Goal: Information Seeking & Learning: Learn about a topic

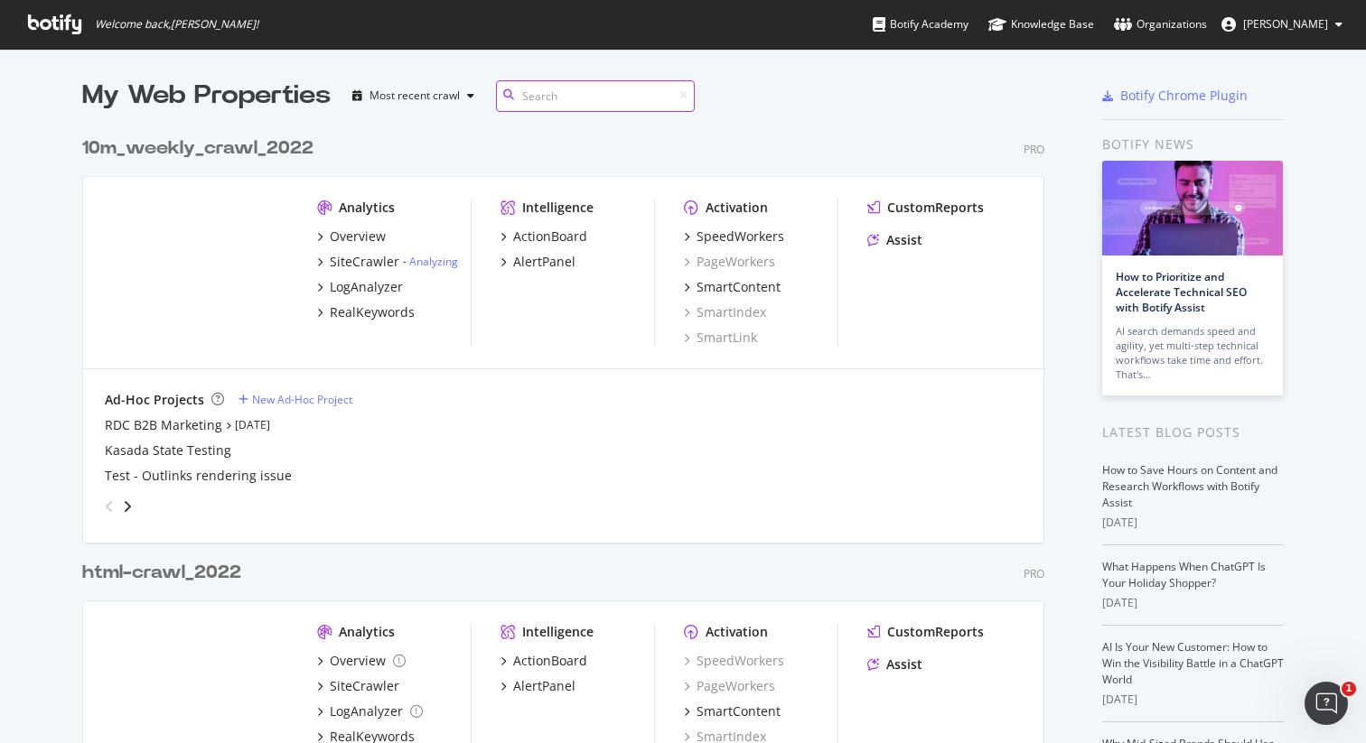
scroll to position [1152, 963]
click at [225, 141] on div "10m_weekly_crawl_2022" at bounding box center [197, 149] width 231 height 26
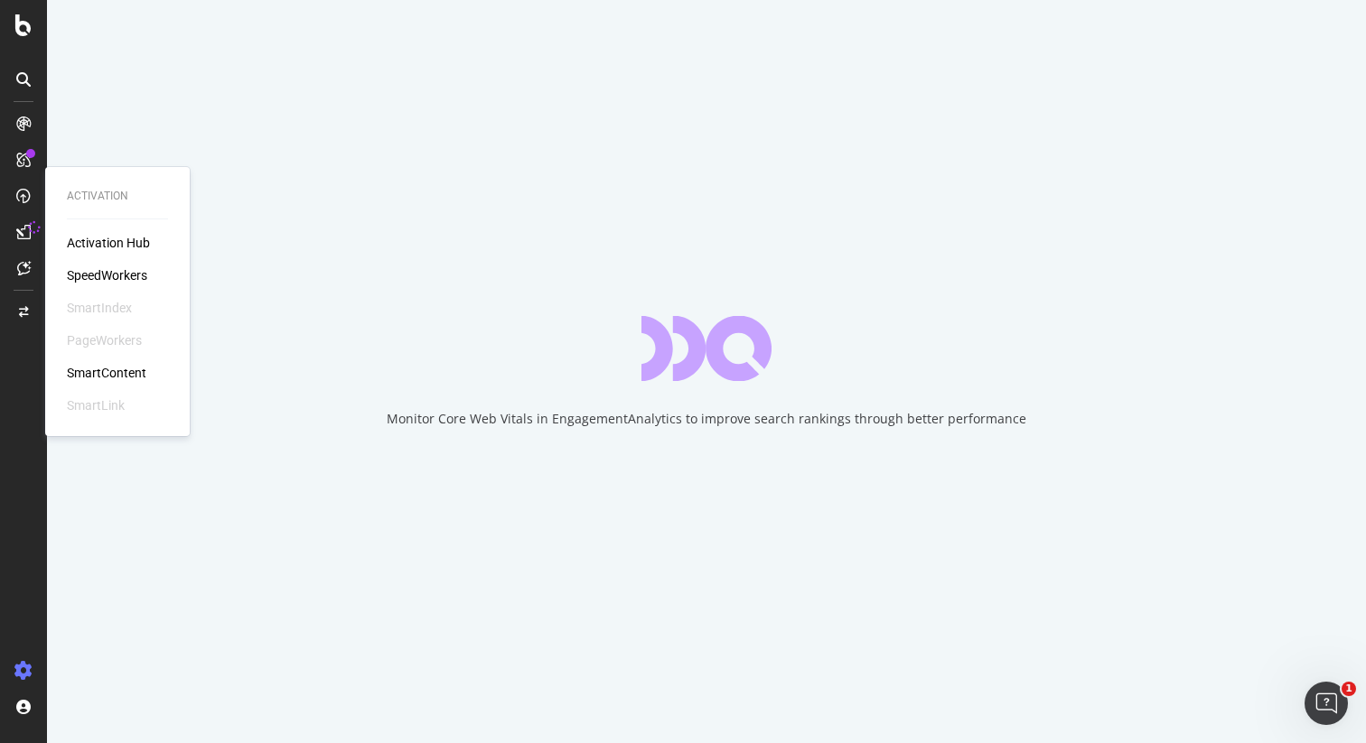
click at [86, 271] on div "SpeedWorkers" at bounding box center [107, 275] width 80 height 18
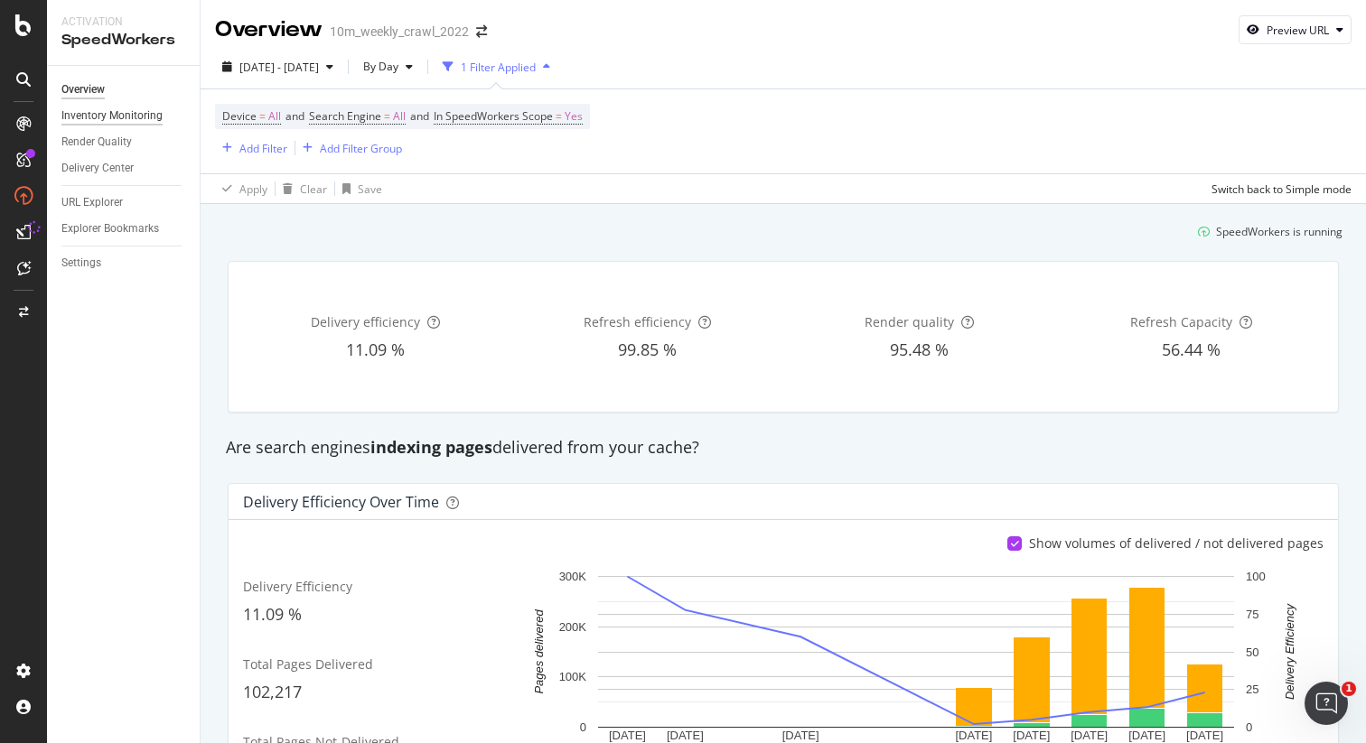
click at [131, 117] on div "Inventory Monitoring" at bounding box center [111, 116] width 101 height 19
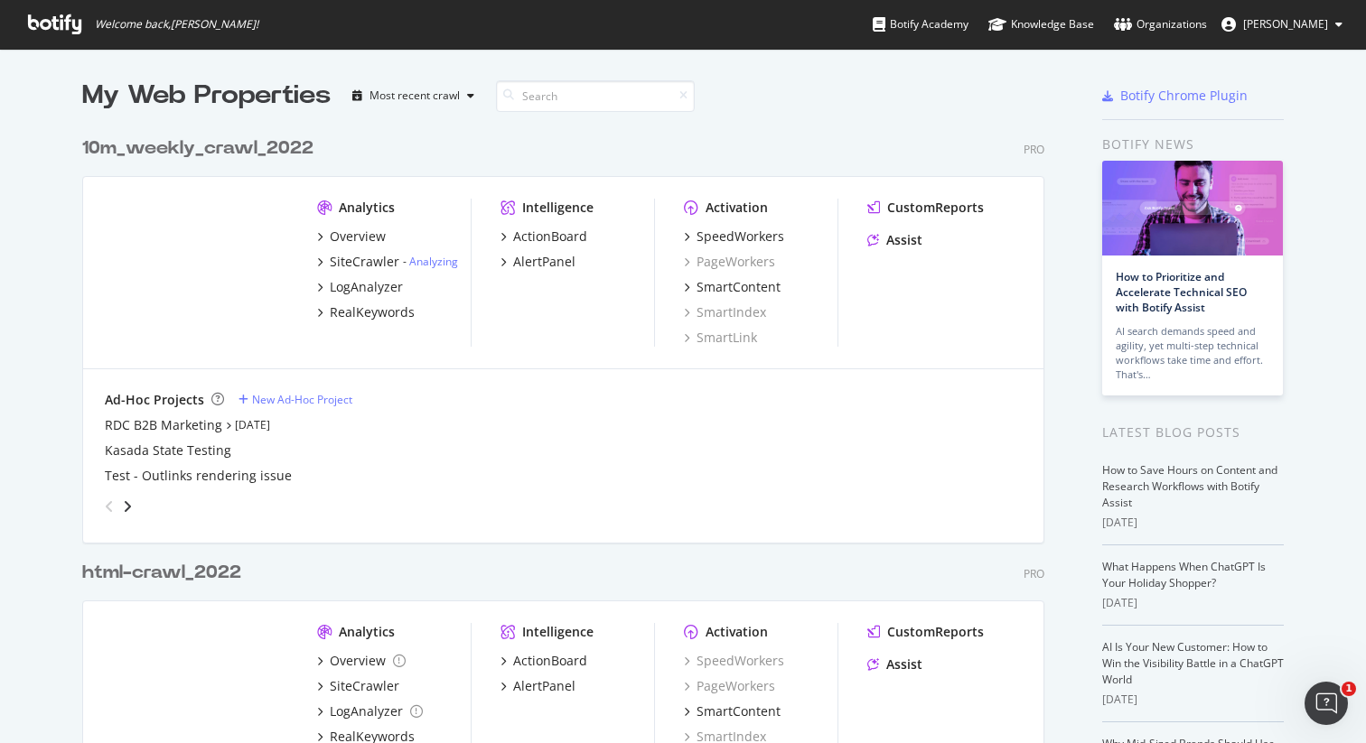
click at [217, 150] on div "10m_weekly_crawl_2022" at bounding box center [197, 149] width 231 height 26
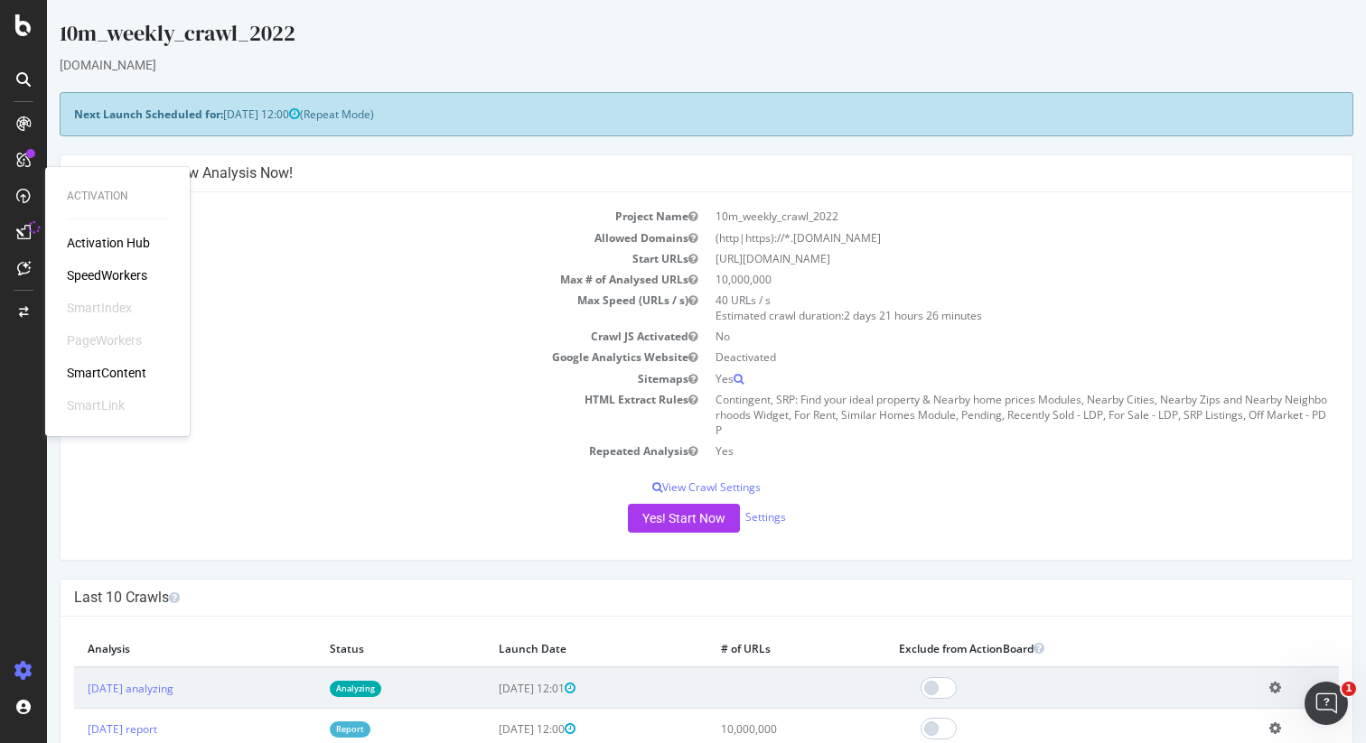
click at [85, 273] on div "SpeedWorkers" at bounding box center [107, 275] width 80 height 18
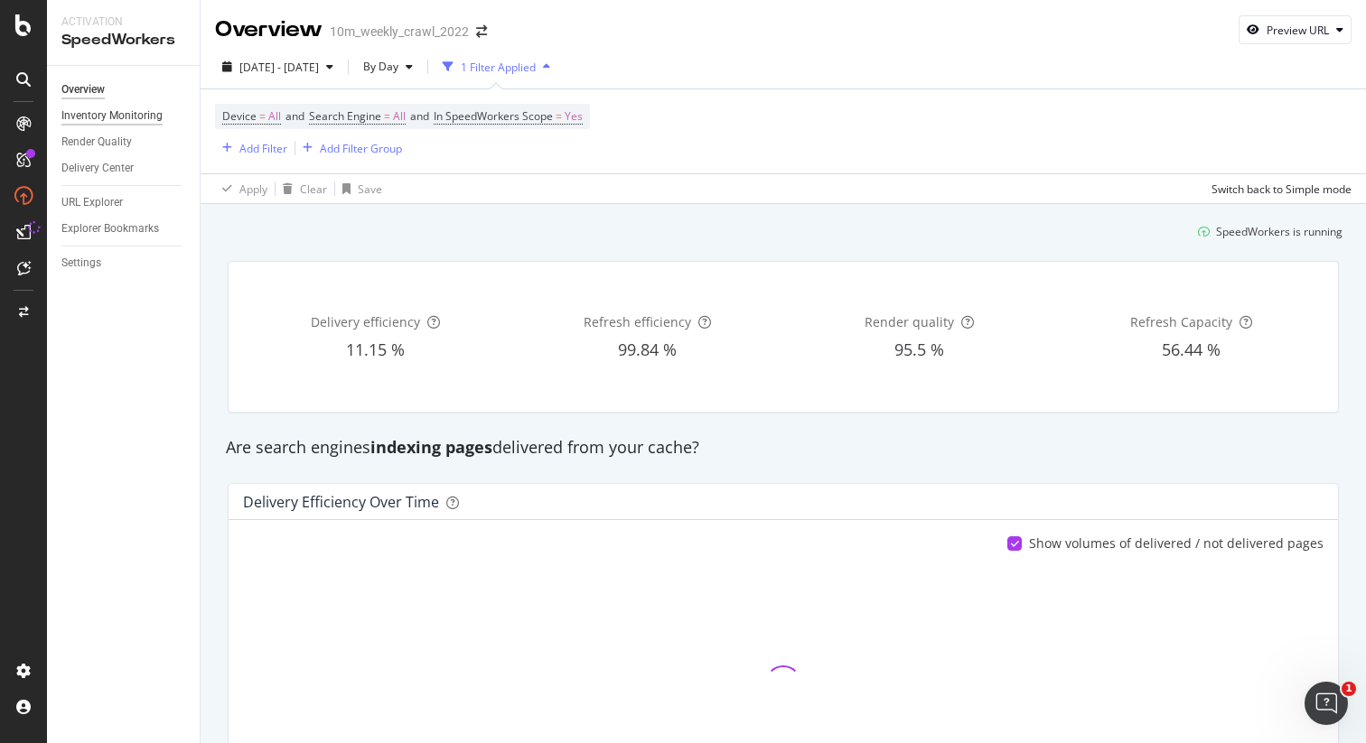
click at [114, 119] on div "Inventory Monitoring" at bounding box center [111, 116] width 101 height 19
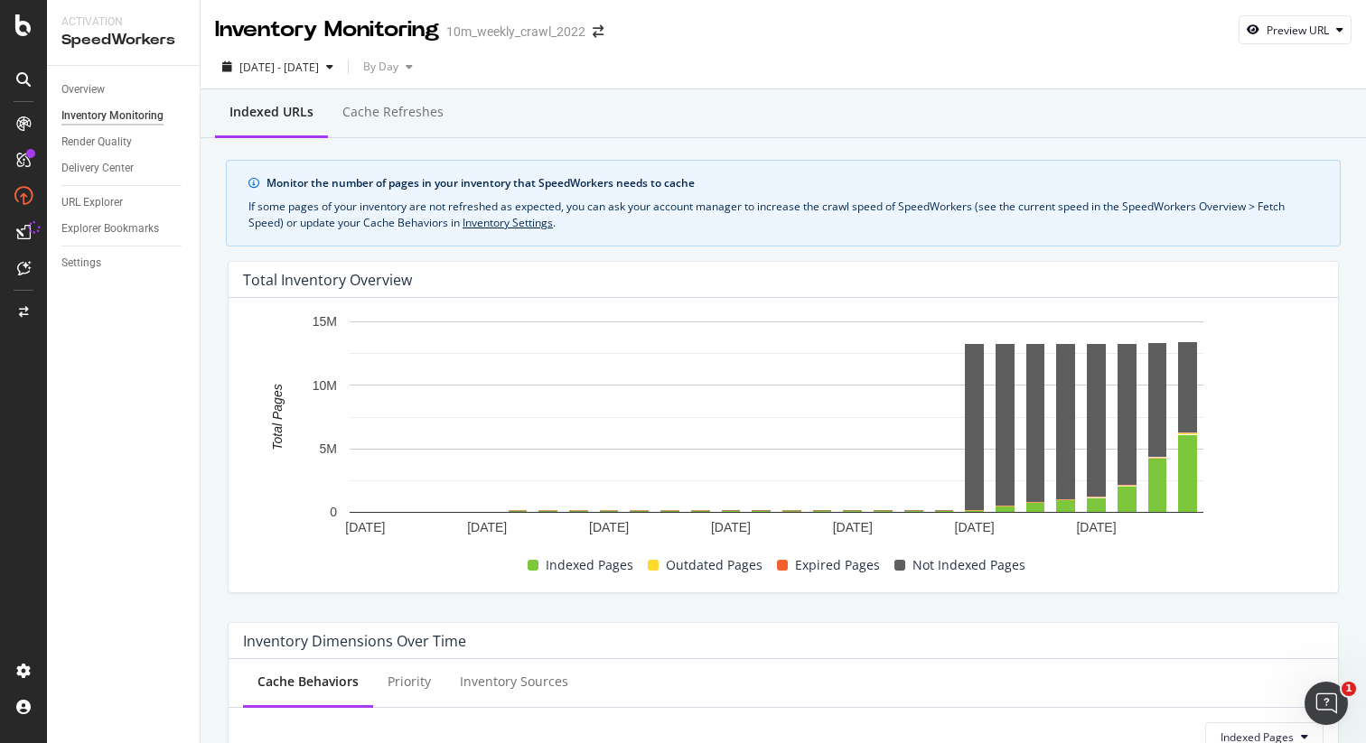
click at [1264, 497] on rect "A chart." at bounding box center [776, 432] width 1067 height 239
click at [851, 64] on div "2025 Aug. 16th - Sep. 12th By Day" at bounding box center [783, 70] width 1165 height 36
click at [87, 89] on div "Overview" at bounding box center [82, 89] width 43 height 19
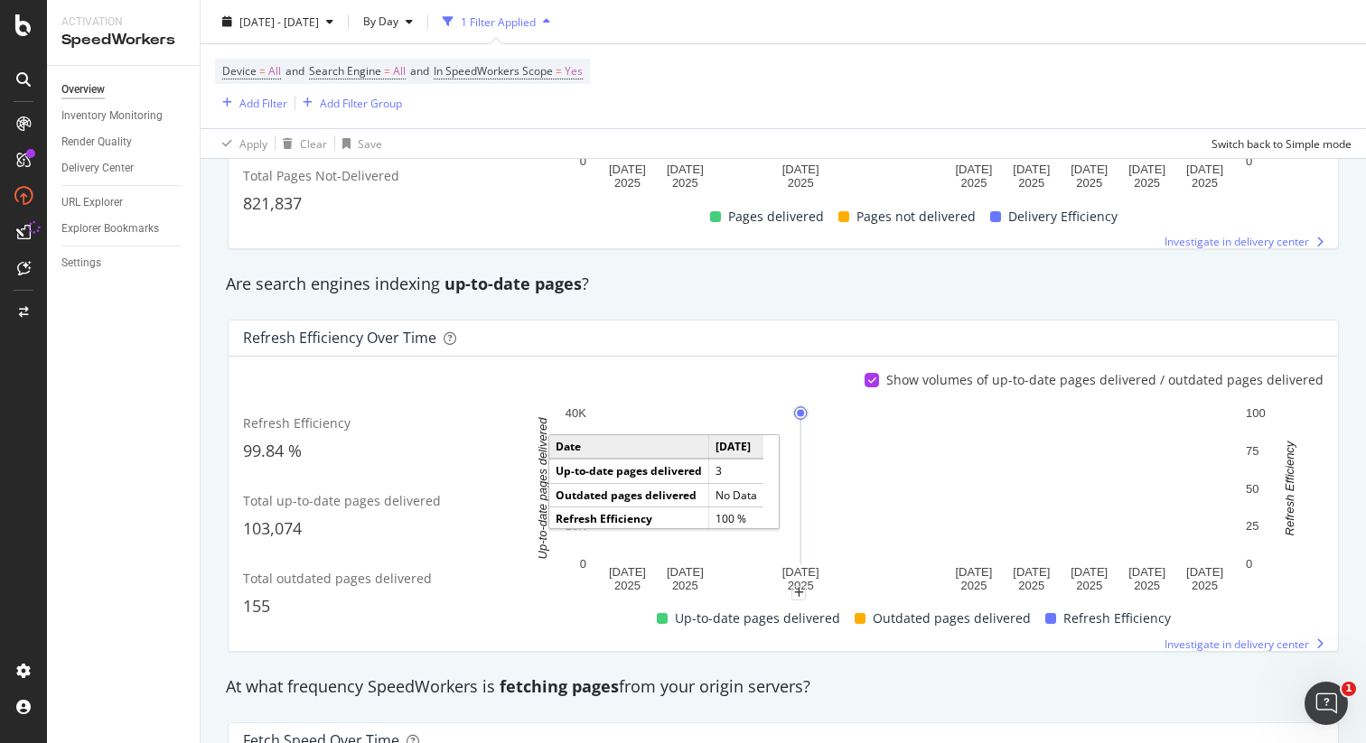
scroll to position [569, 0]
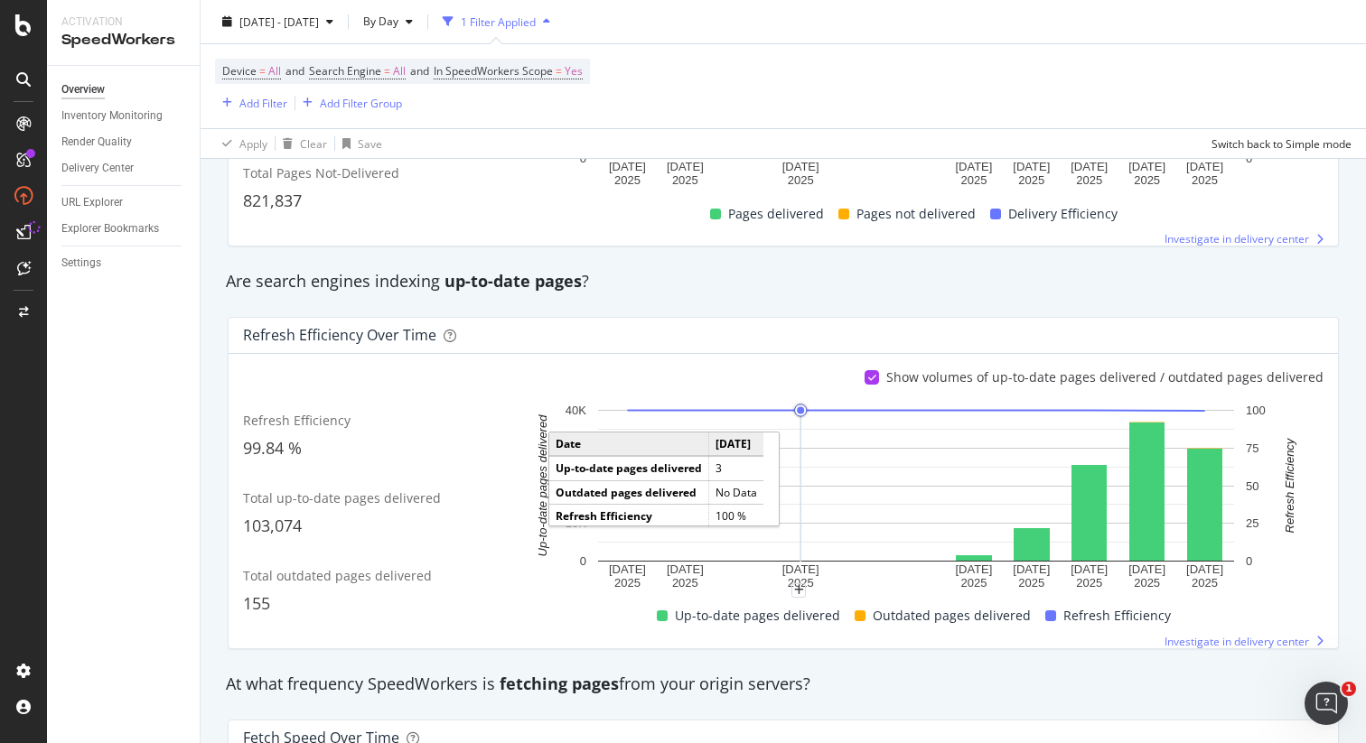
click at [799, 271] on div "Are search engines indexing up-to-date pages ?" at bounding box center [783, 281] width 1133 height 23
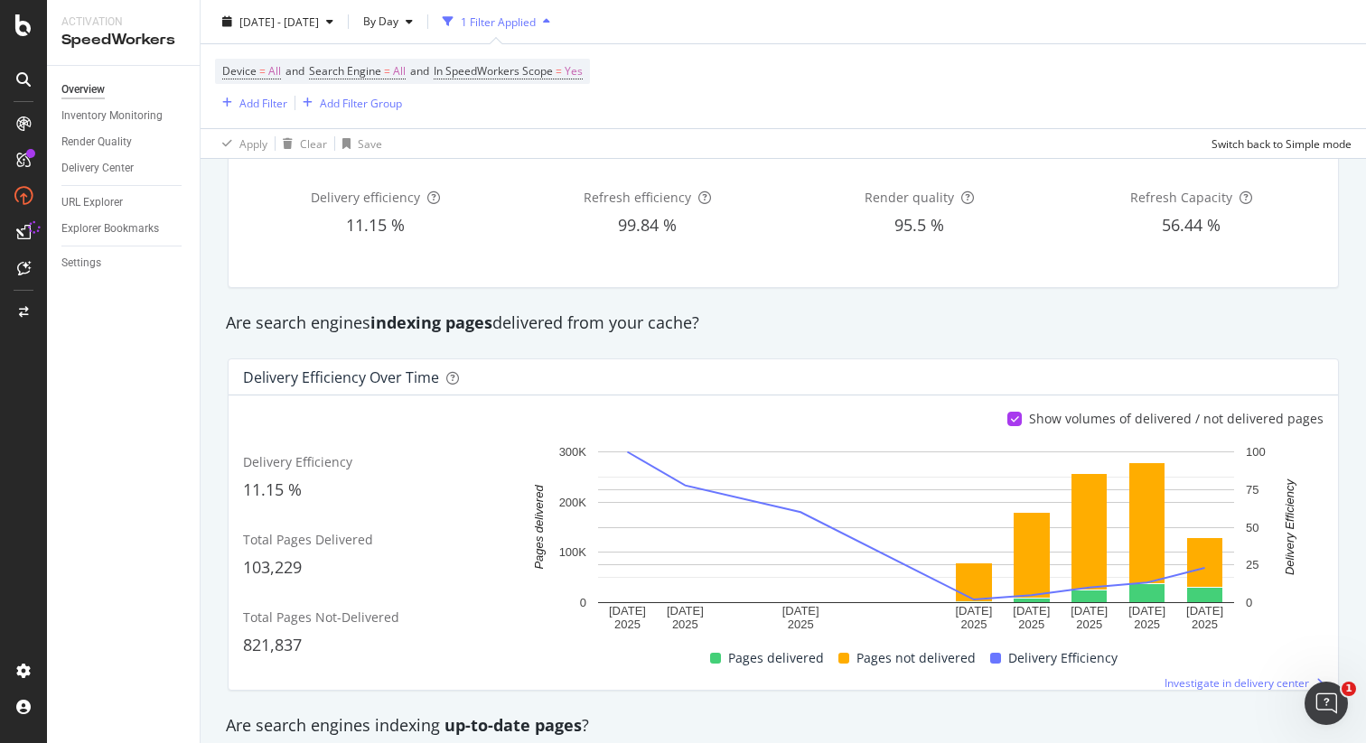
scroll to position [0, 0]
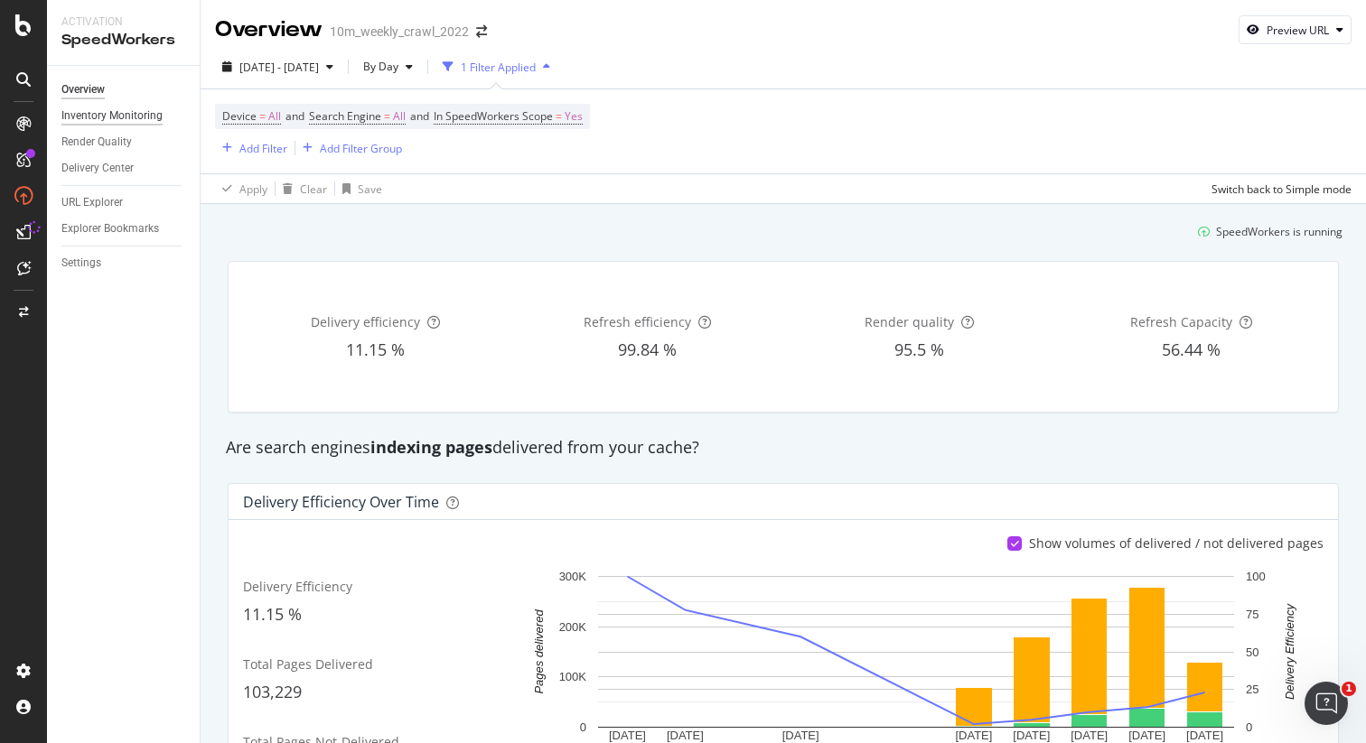
click at [143, 118] on div "Inventory Monitoring" at bounding box center [111, 116] width 101 height 19
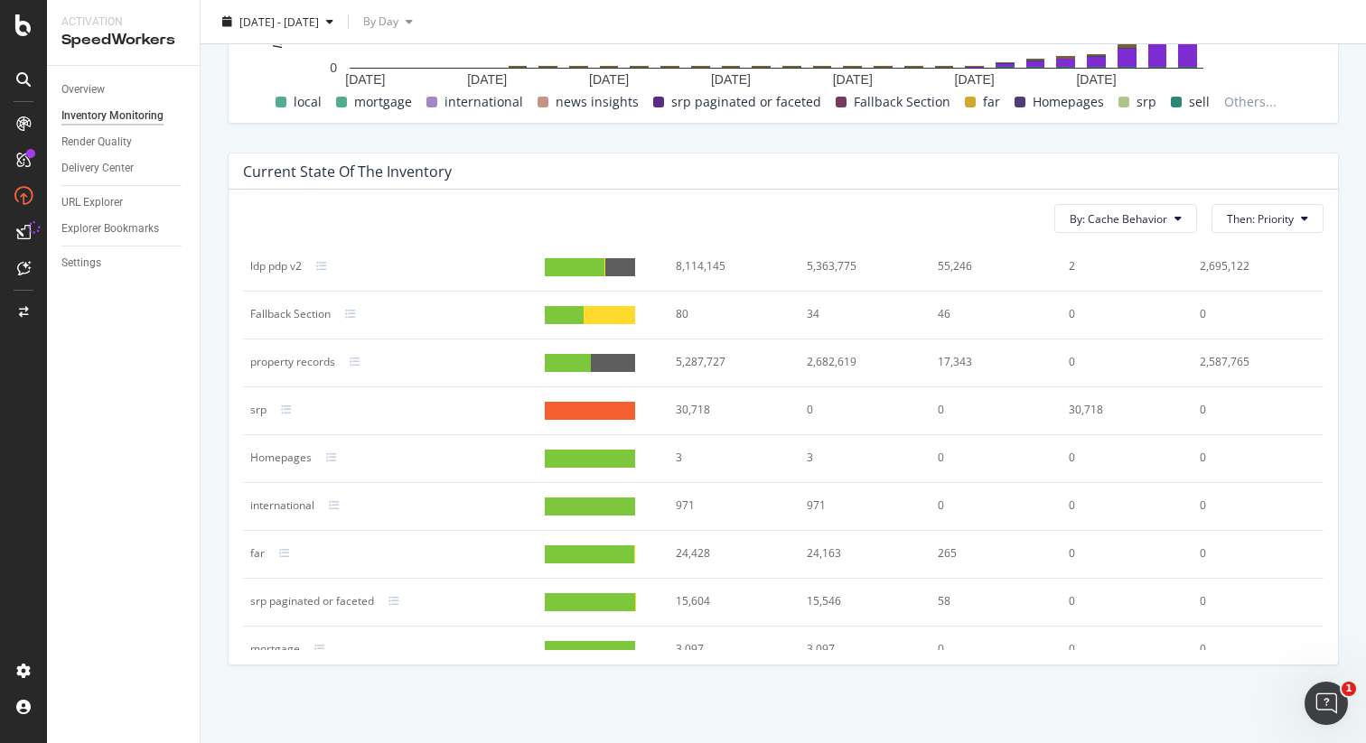
scroll to position [118, 0]
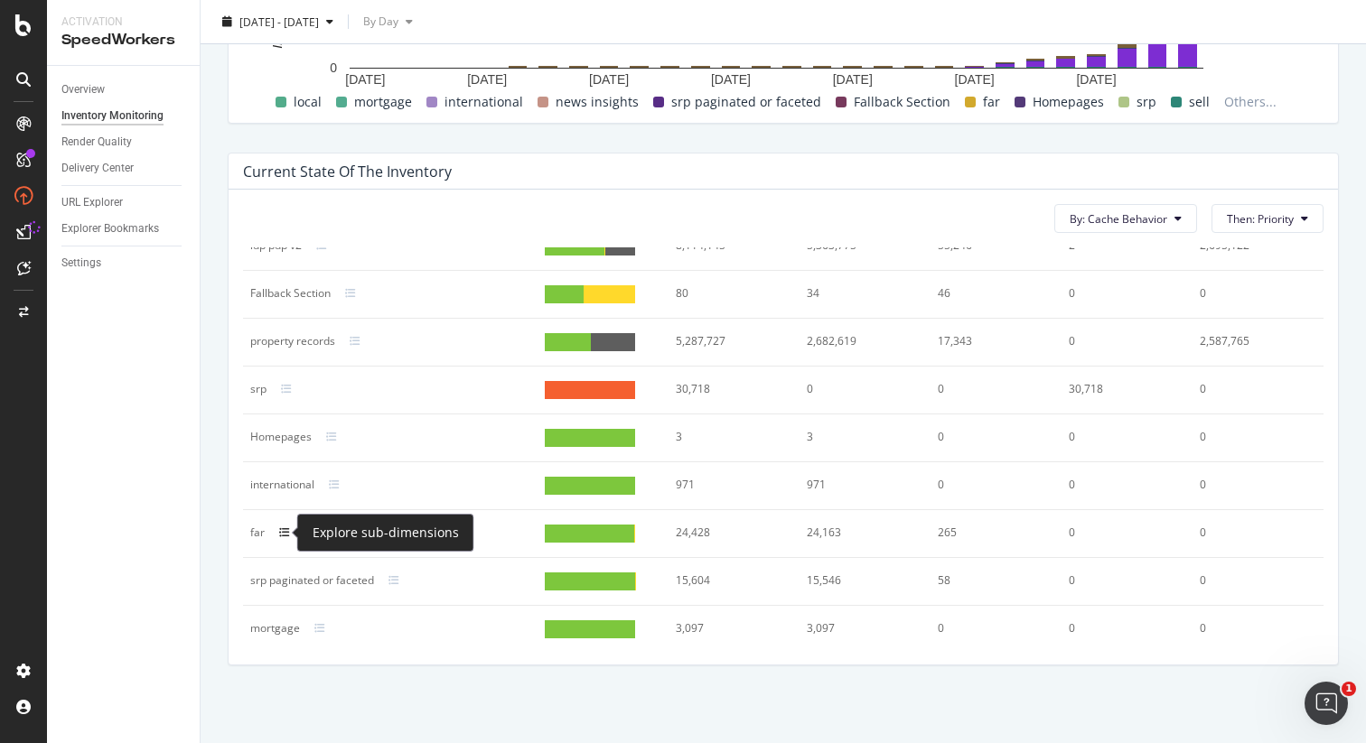
click at [282, 537] on icon at bounding box center [284, 533] width 11 height 11
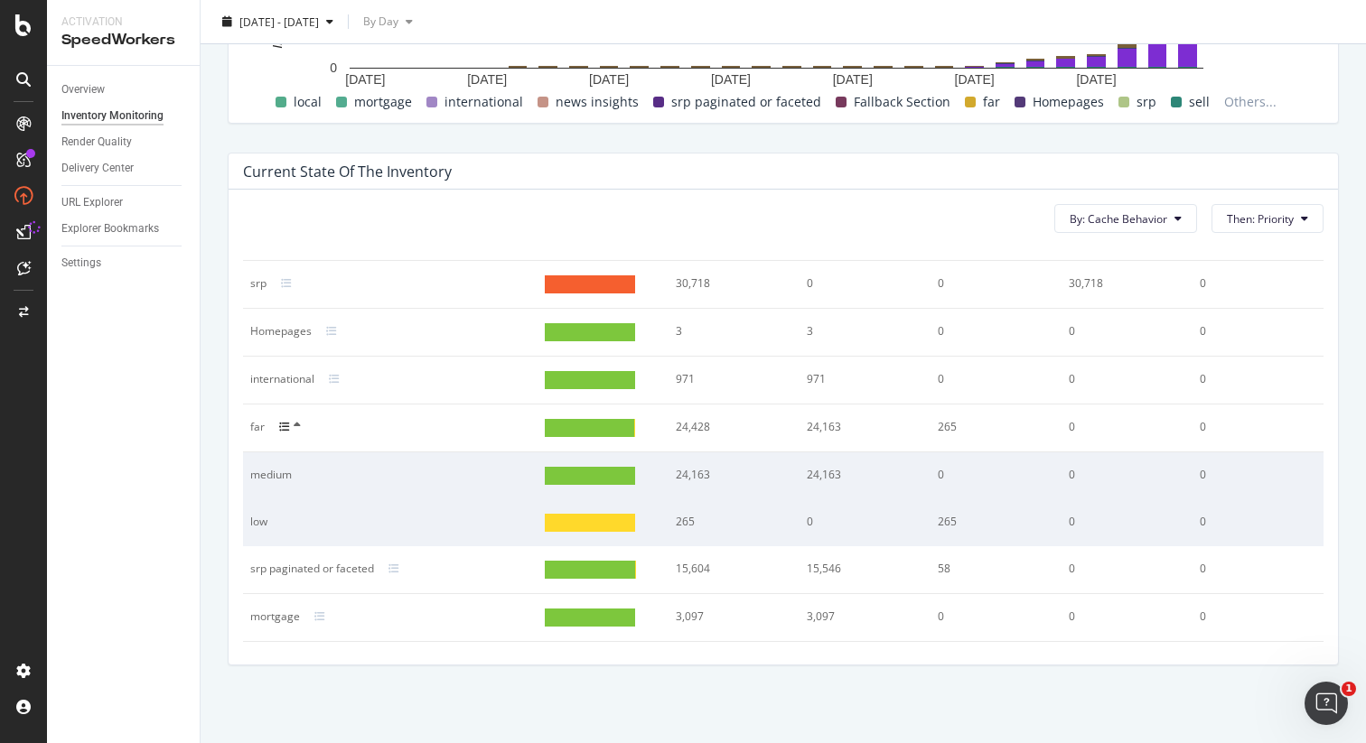
scroll to position [230, 0]
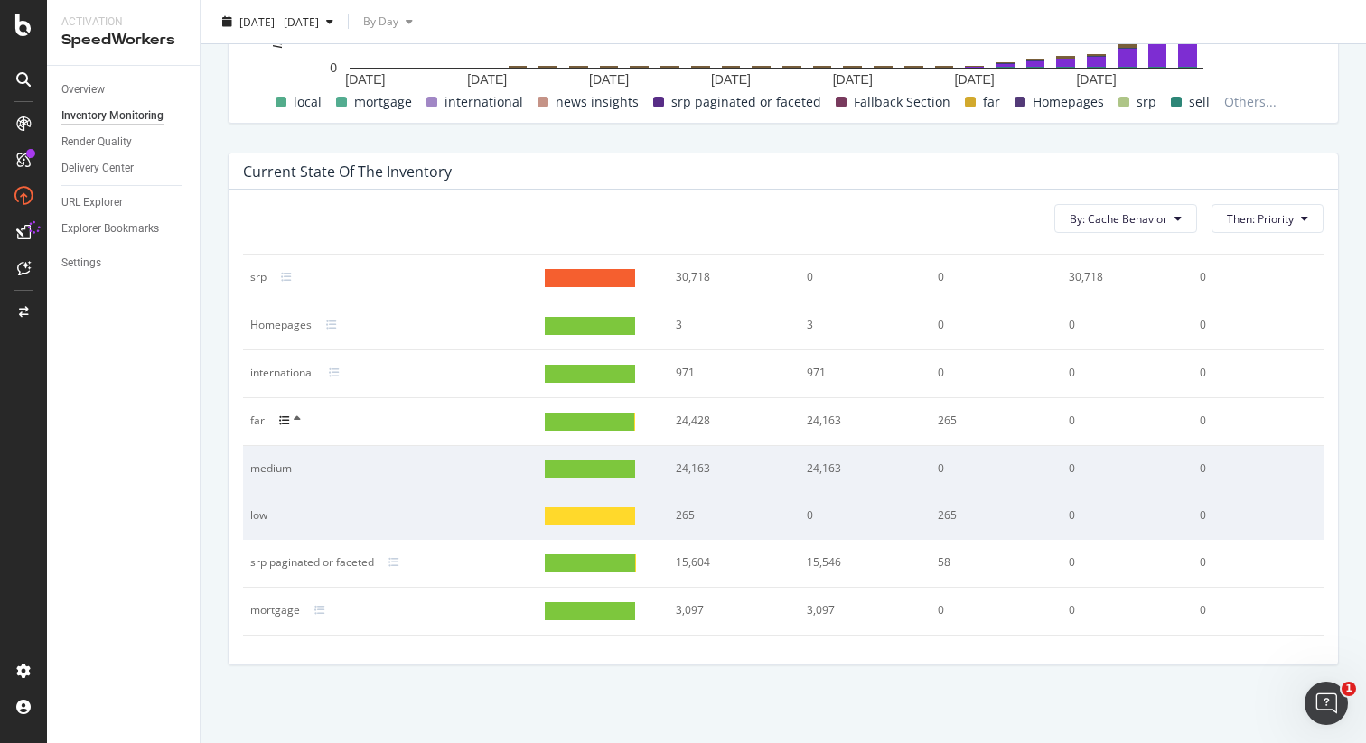
click at [289, 425] on div at bounding box center [295, 421] width 33 height 14
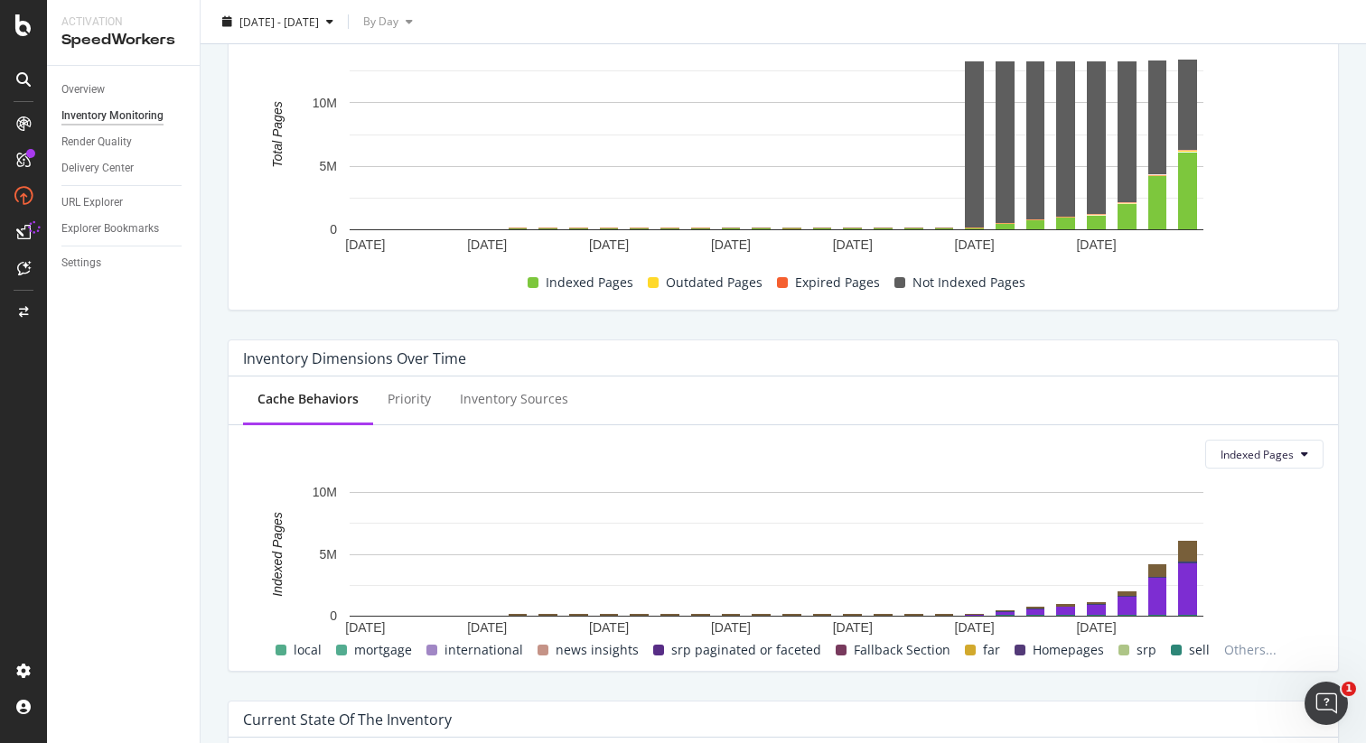
scroll to position [269, 0]
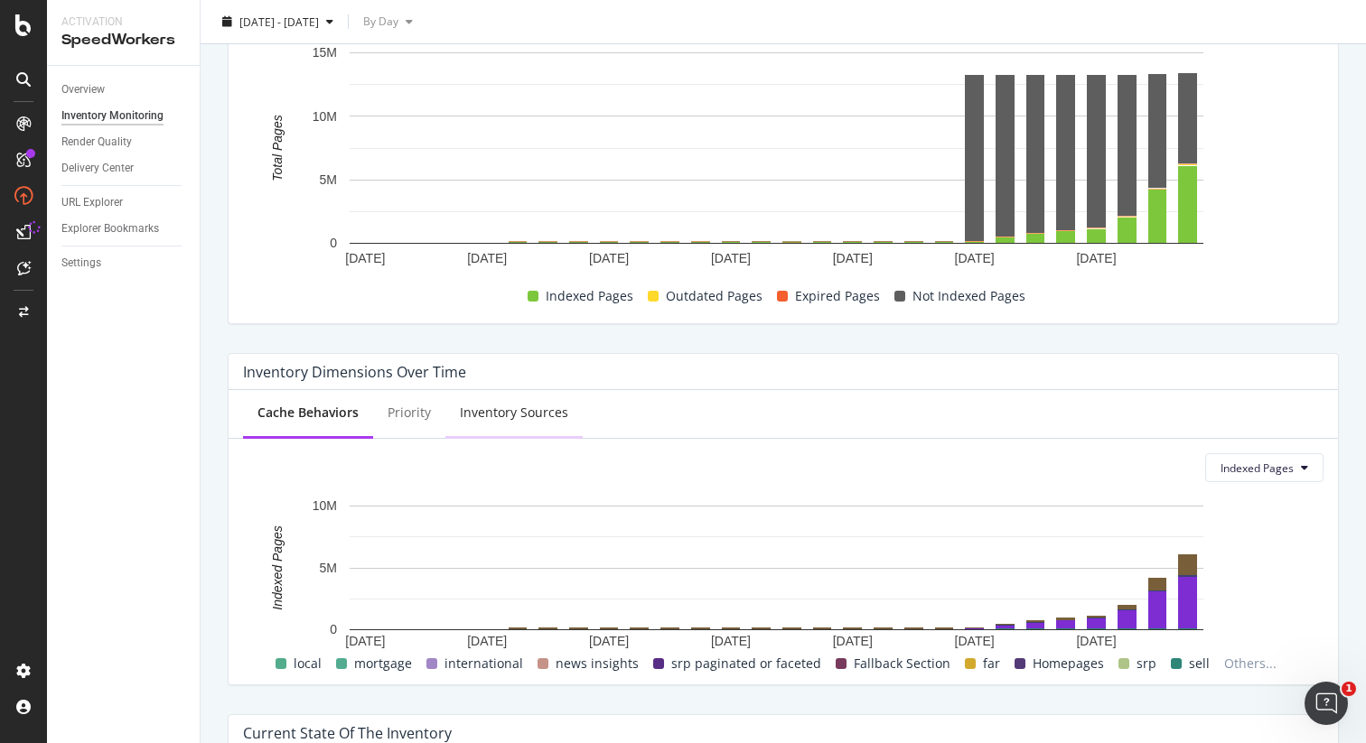
click at [488, 417] on div "Inventory Sources" at bounding box center [514, 413] width 108 height 18
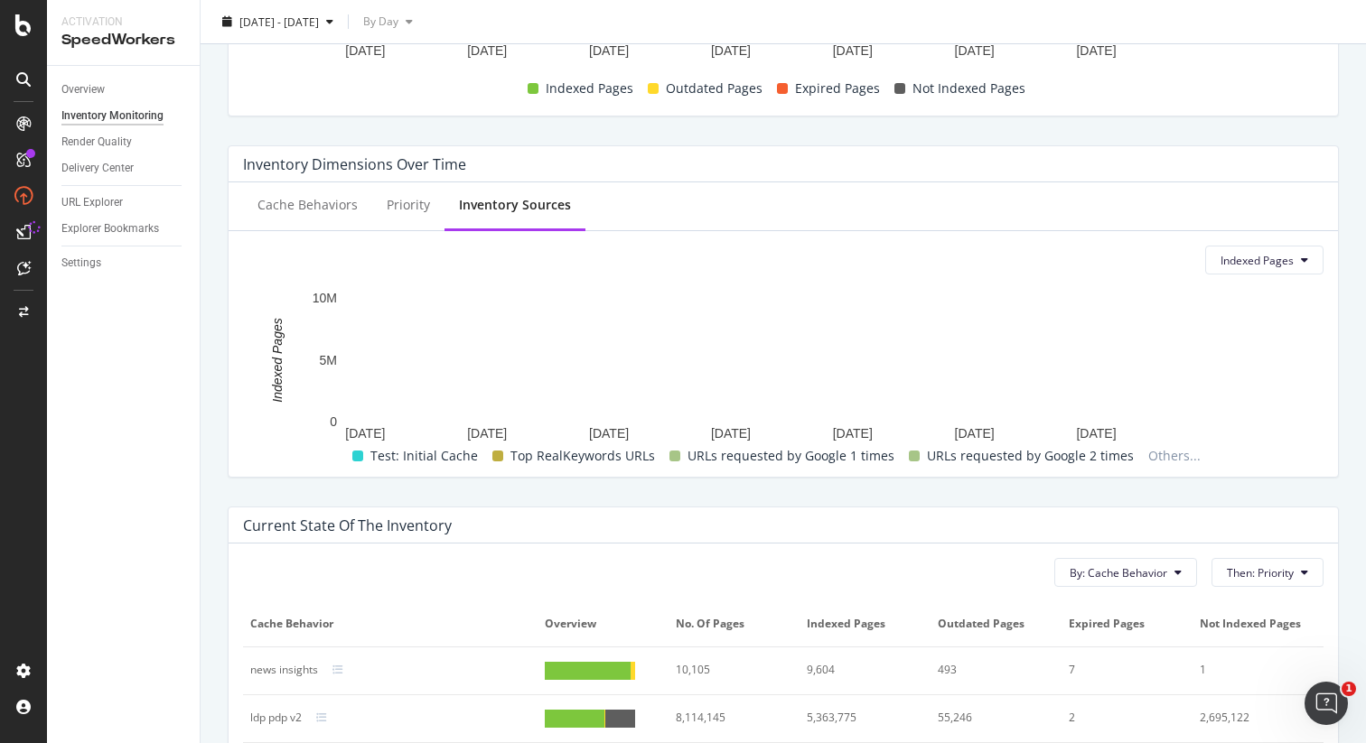
scroll to position [503, 0]
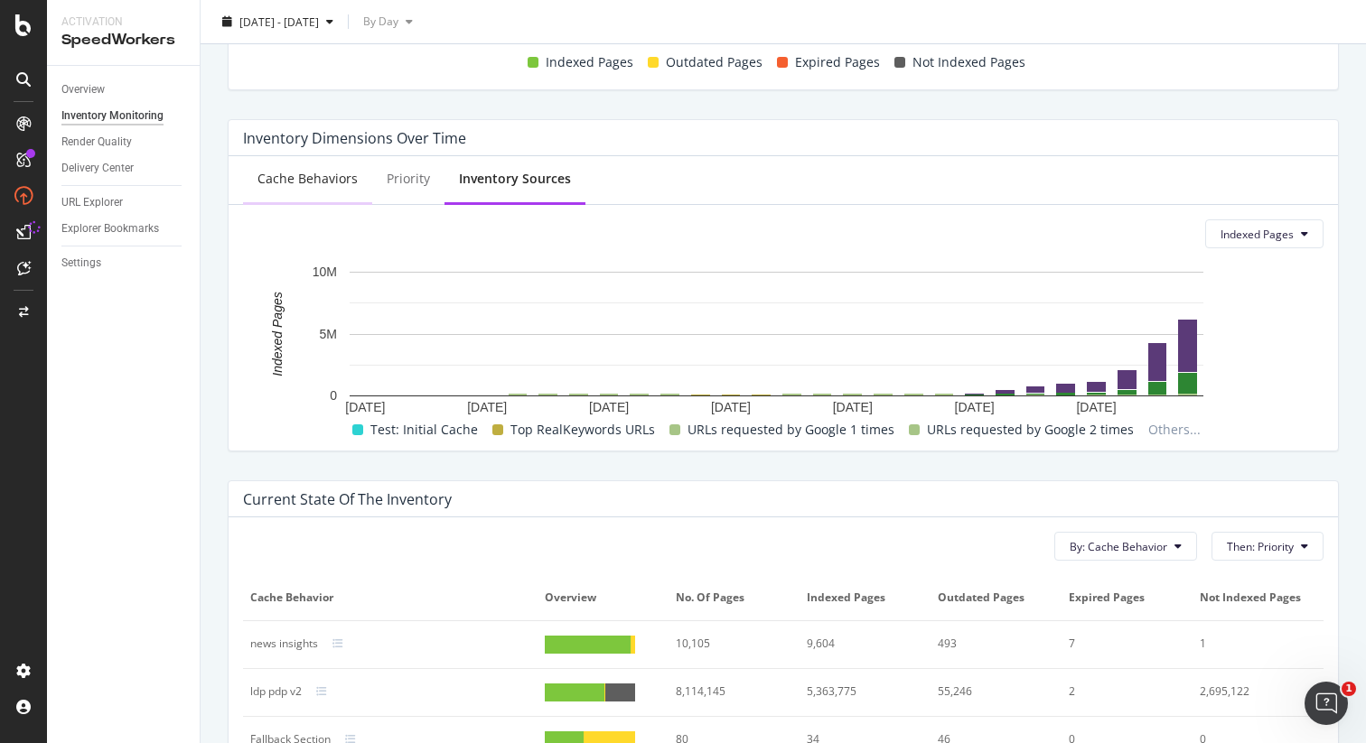
click at [267, 185] on div "Cache Behaviors" at bounding box center [307, 179] width 100 height 18
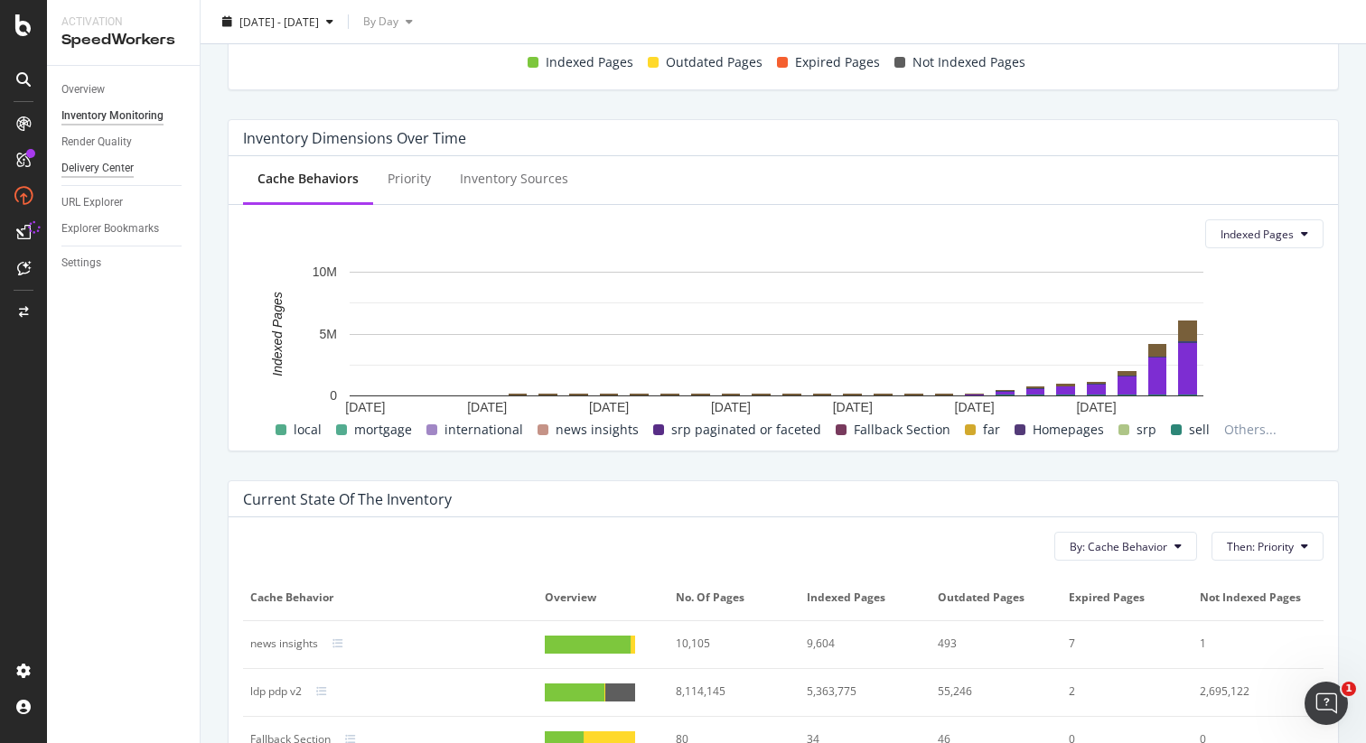
click at [120, 166] on div "Delivery Center" at bounding box center [97, 168] width 72 height 19
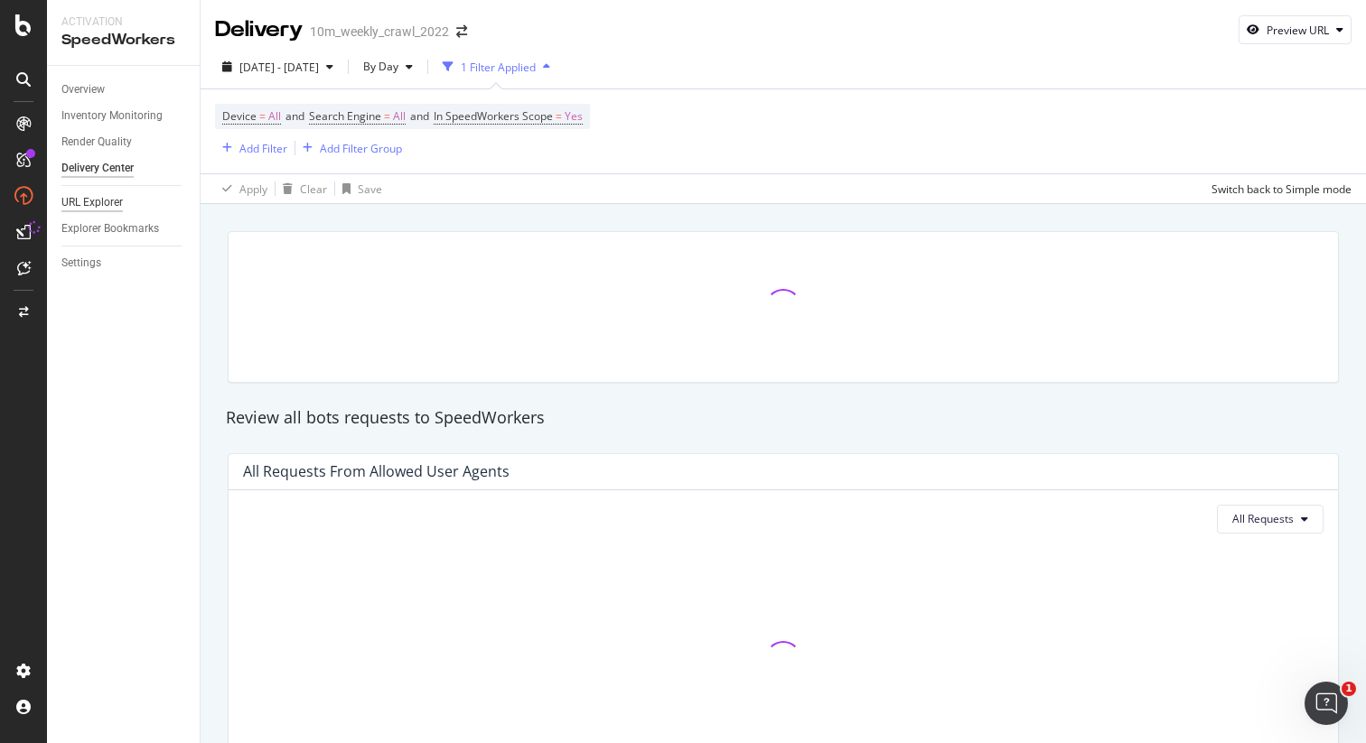
click at [106, 205] on div "URL Explorer" at bounding box center [91, 202] width 61 height 19
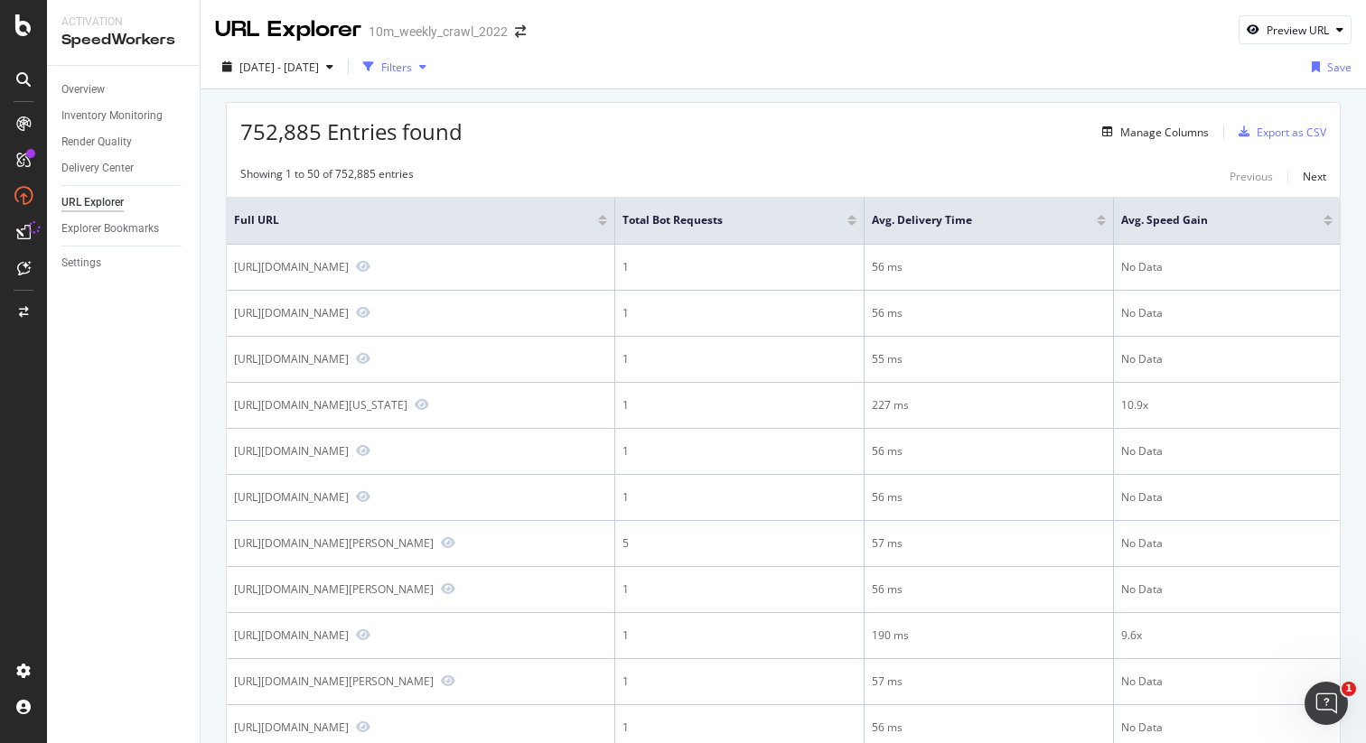
click at [412, 61] on div "Filters" at bounding box center [396, 67] width 31 height 15
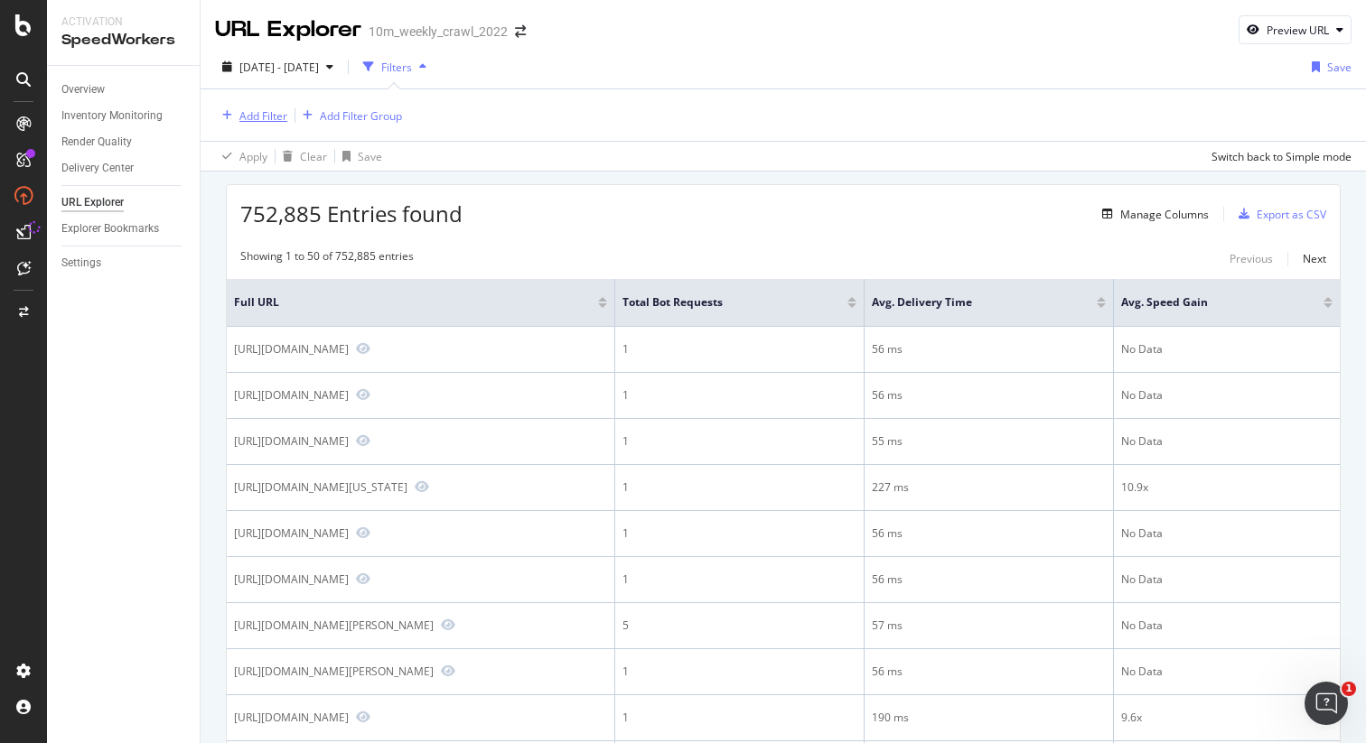
click at [268, 119] on div "Add Filter" at bounding box center [263, 115] width 48 height 15
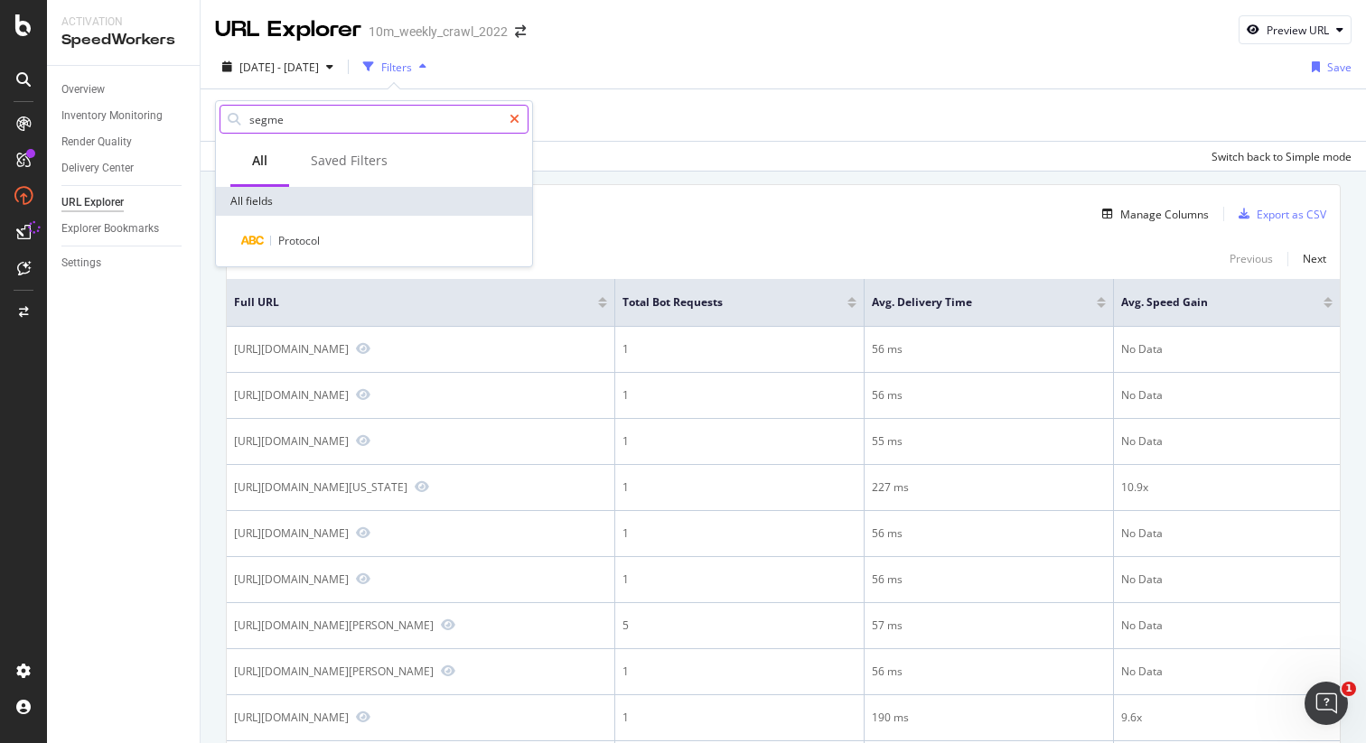
type input "segme"
click at [510, 124] on icon at bounding box center [515, 119] width 10 height 13
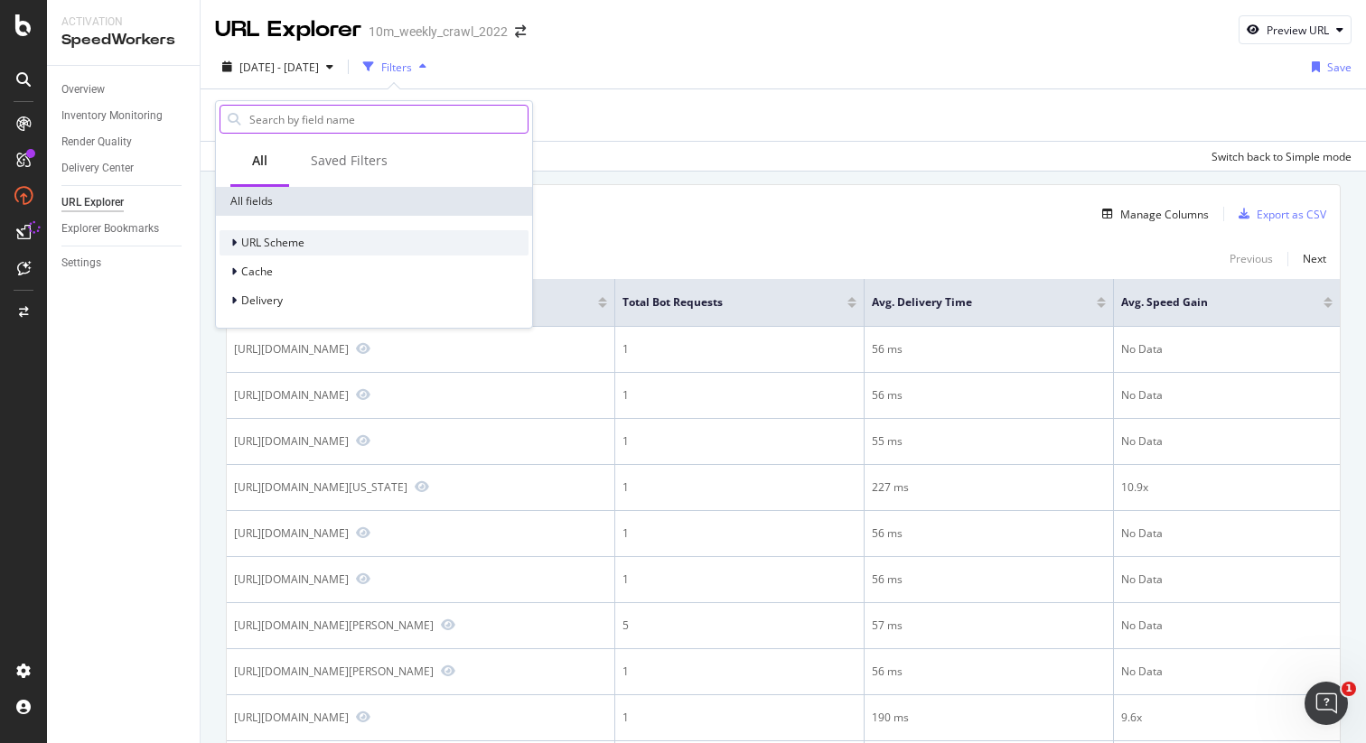
click at [235, 243] on icon at bounding box center [233, 243] width 5 height 11
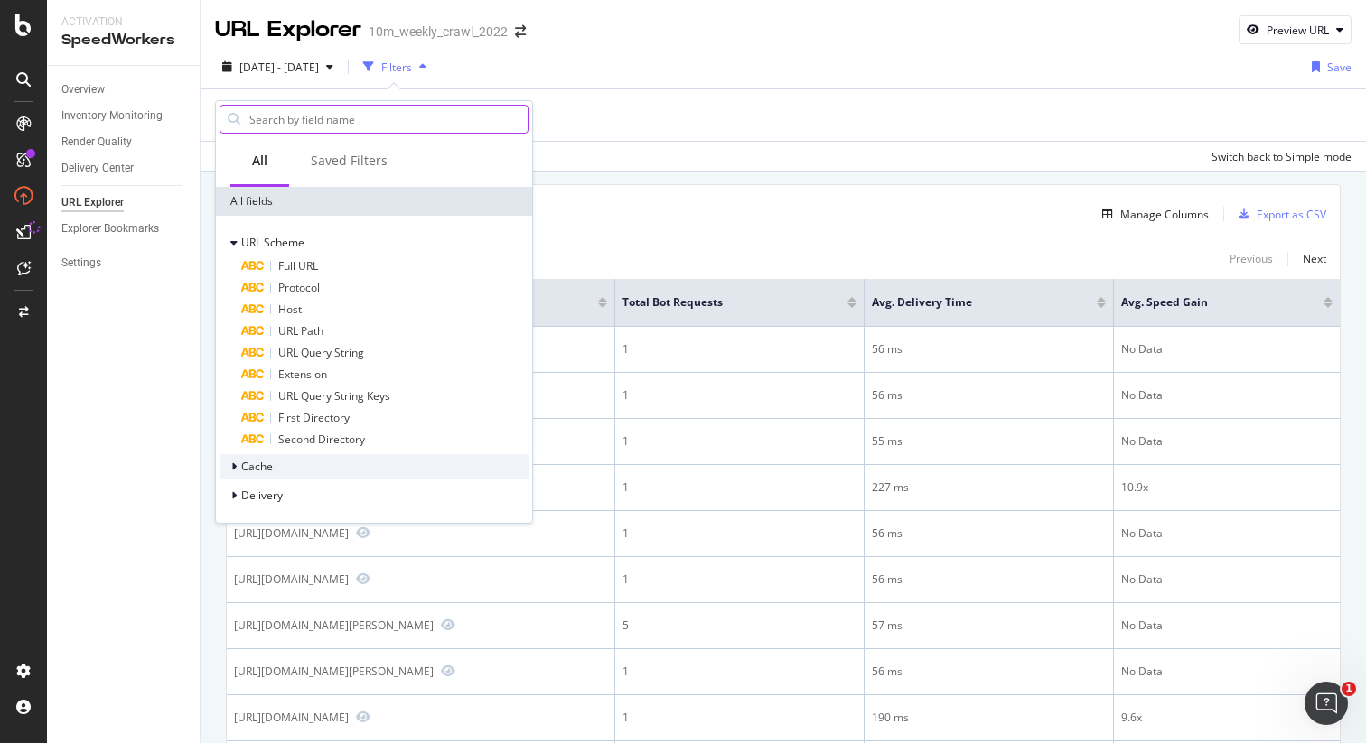
click at [234, 470] on icon at bounding box center [233, 467] width 5 height 11
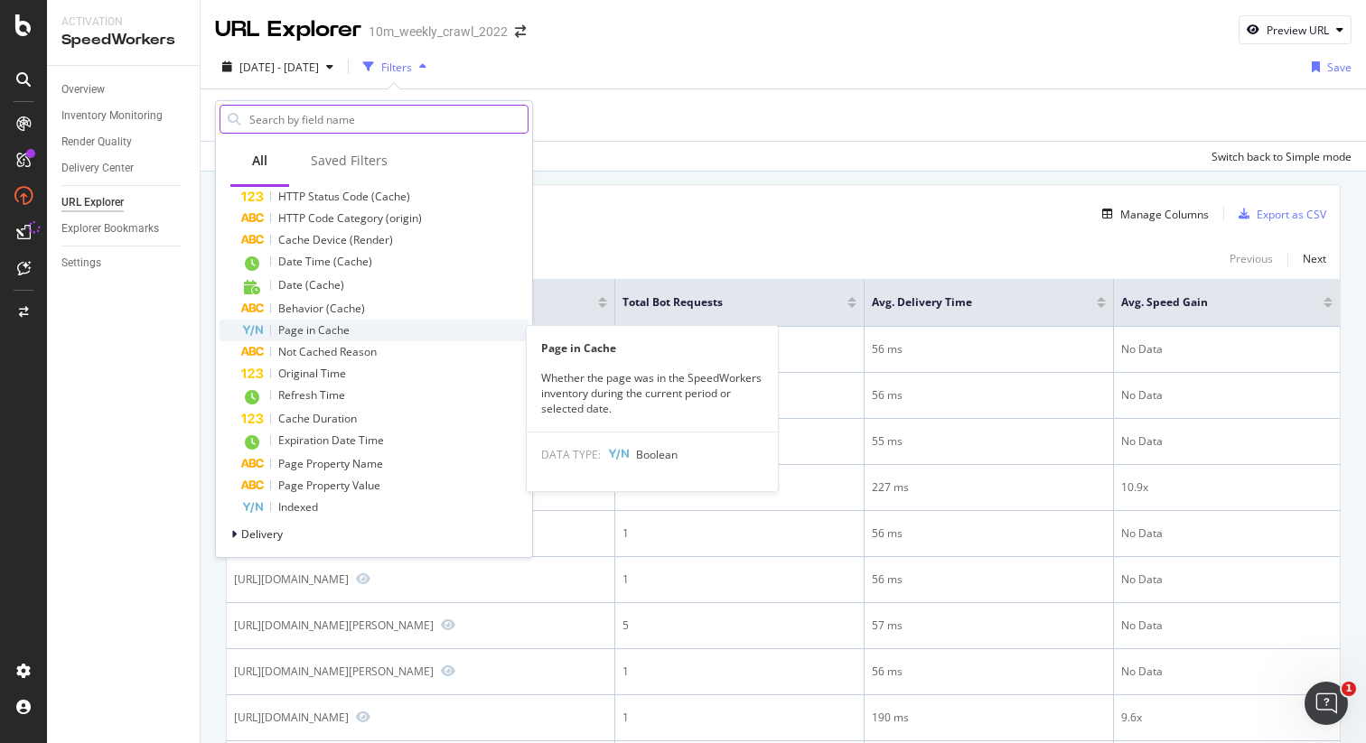
scroll to position [455, 0]
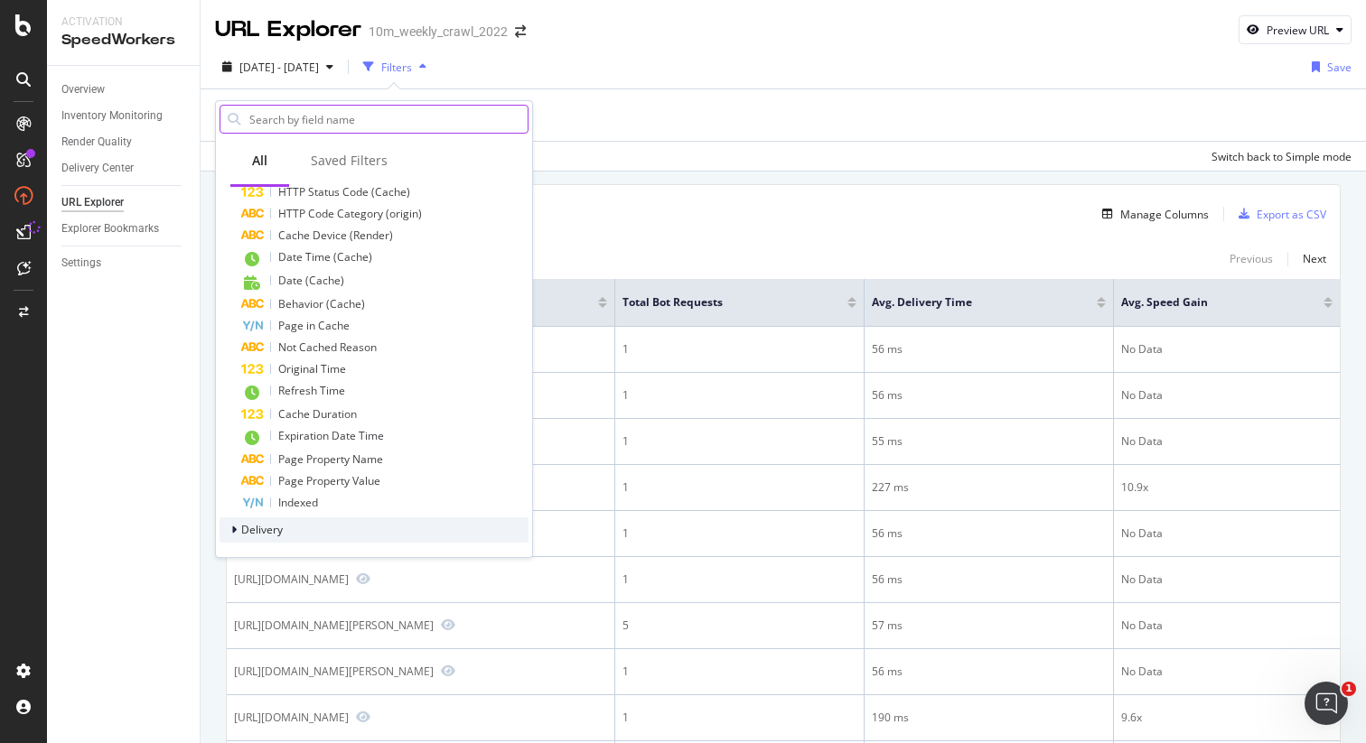
click at [238, 530] on div at bounding box center [235, 530] width 11 height 18
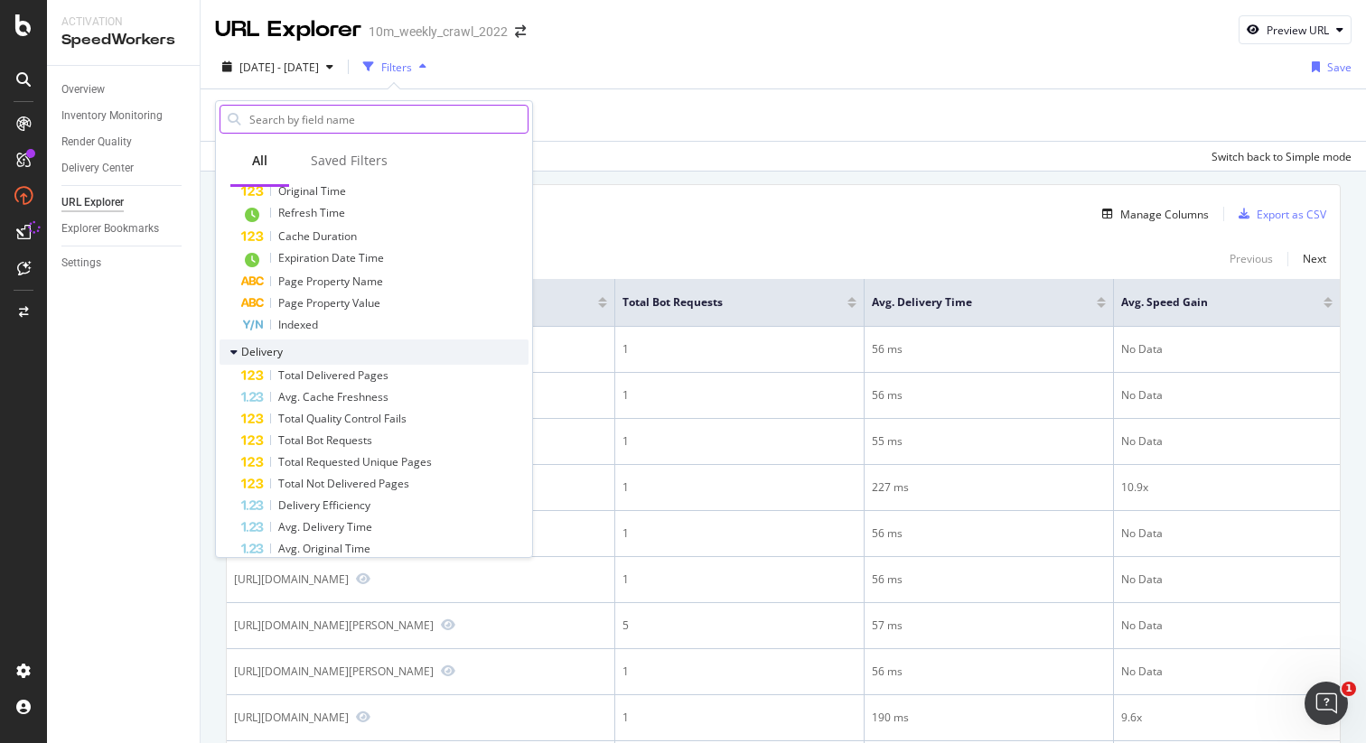
click at [231, 358] on icon at bounding box center [233, 352] width 7 height 11
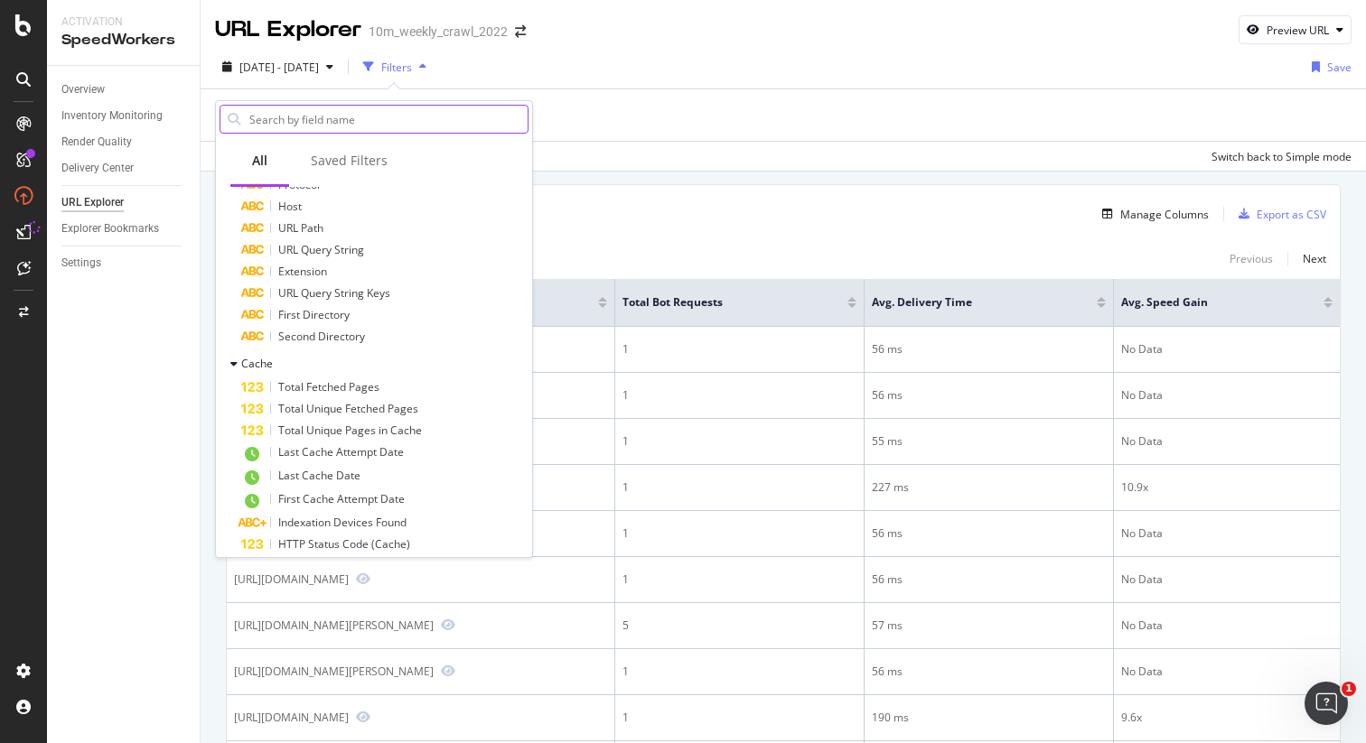
scroll to position [97, 0]
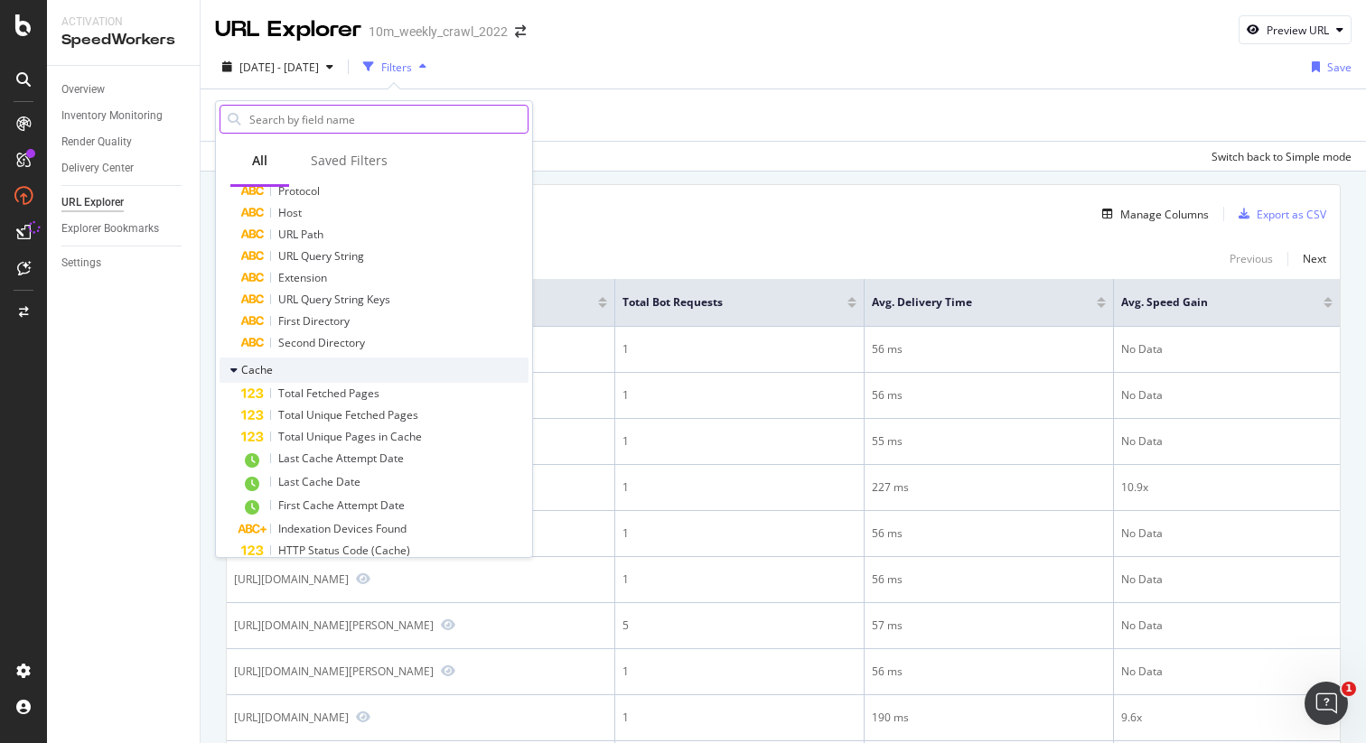
click at [234, 377] on div at bounding box center [235, 370] width 11 height 18
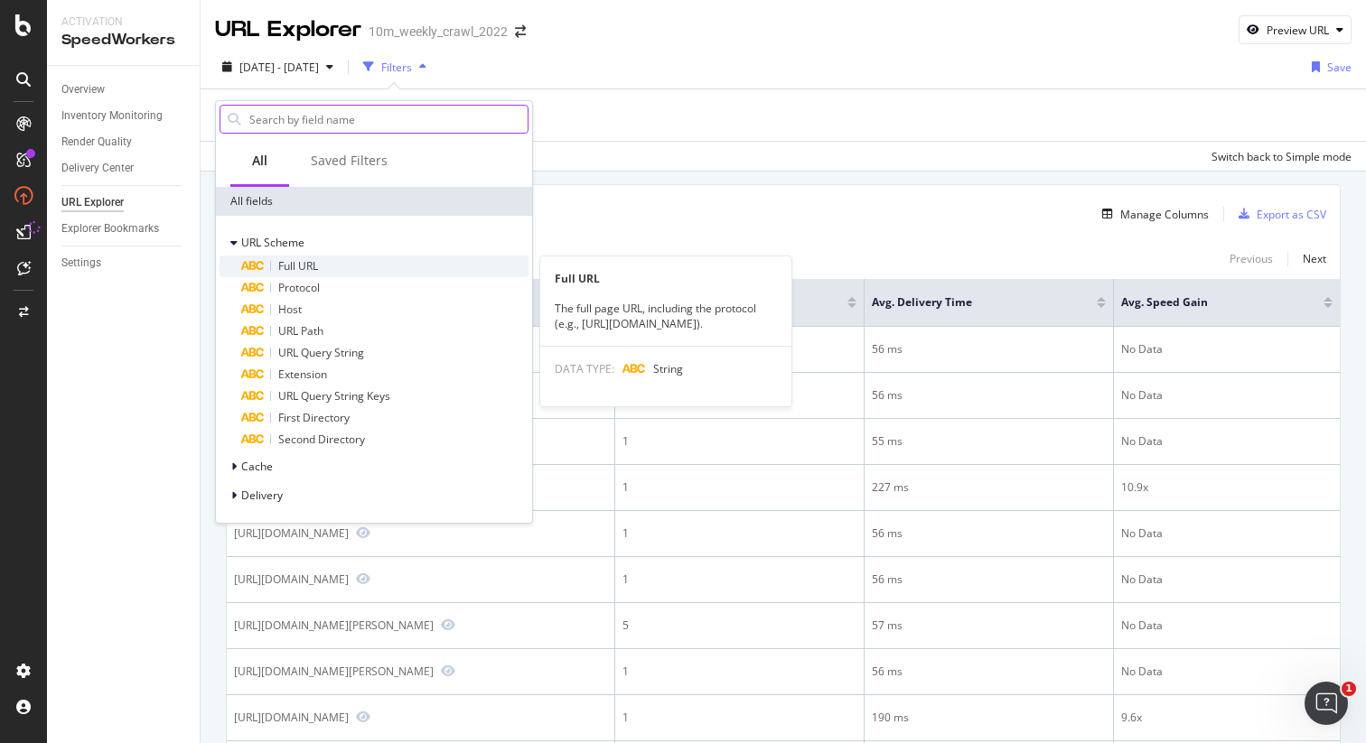
click at [333, 268] on div "Full URL" at bounding box center [384, 267] width 287 height 22
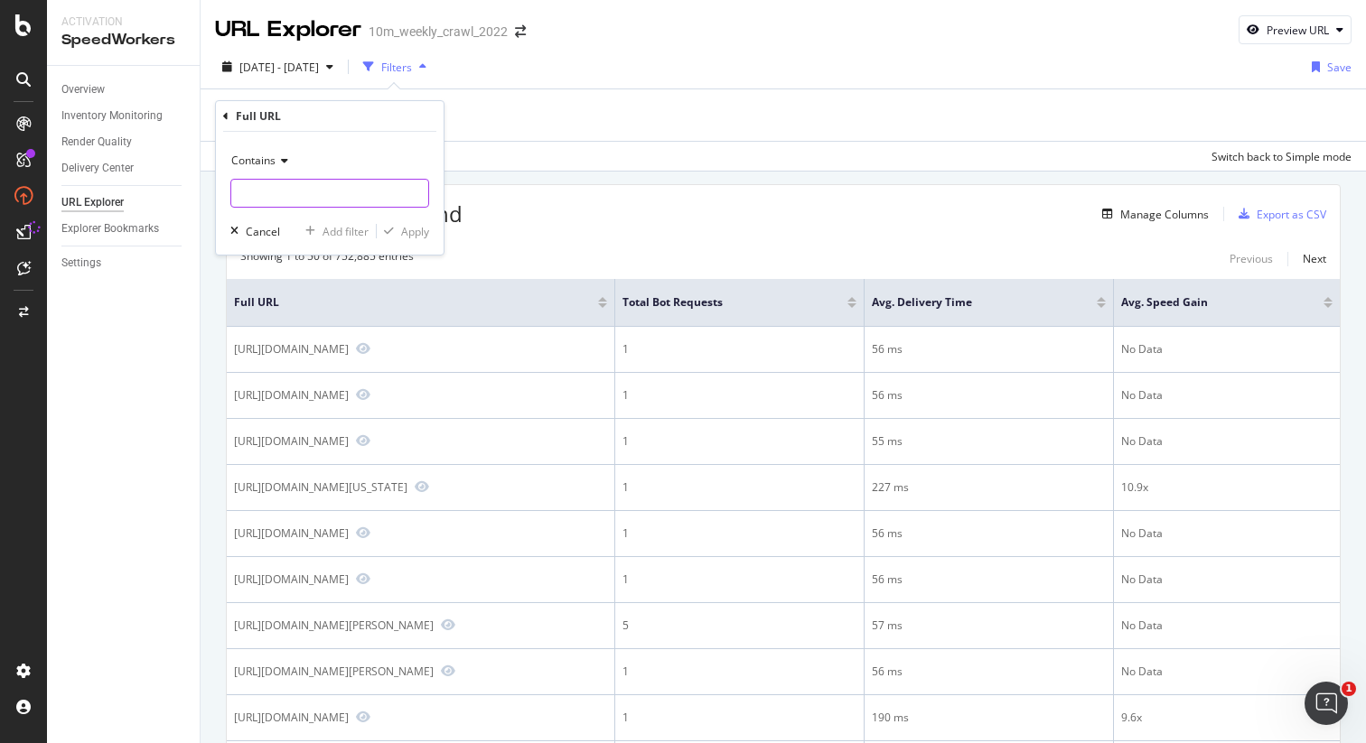
click at [306, 195] on input "text" at bounding box center [329, 193] width 197 height 29
click at [310, 194] on input "realestate" at bounding box center [316, 193] width 171 height 29
type input "realestateagents"
click at [397, 229] on div "button" at bounding box center [389, 231] width 24 height 11
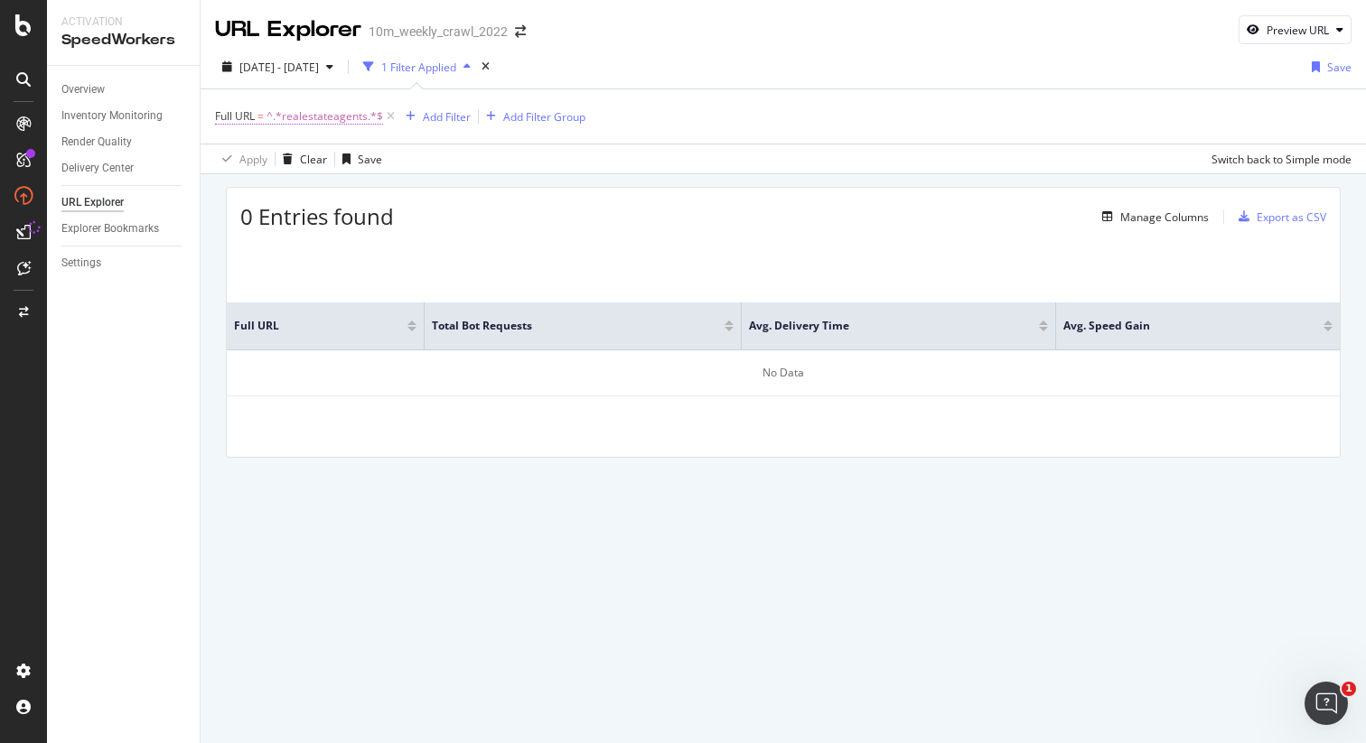
click at [302, 112] on span "^.*realestateagents.*$" at bounding box center [324, 116] width 117 height 25
click at [238, 187] on input "realestateagents" at bounding box center [316, 192] width 171 height 29
click at [343, 192] on input "/realestateagents" at bounding box center [316, 192] width 171 height 29
type input "/realestateagents"
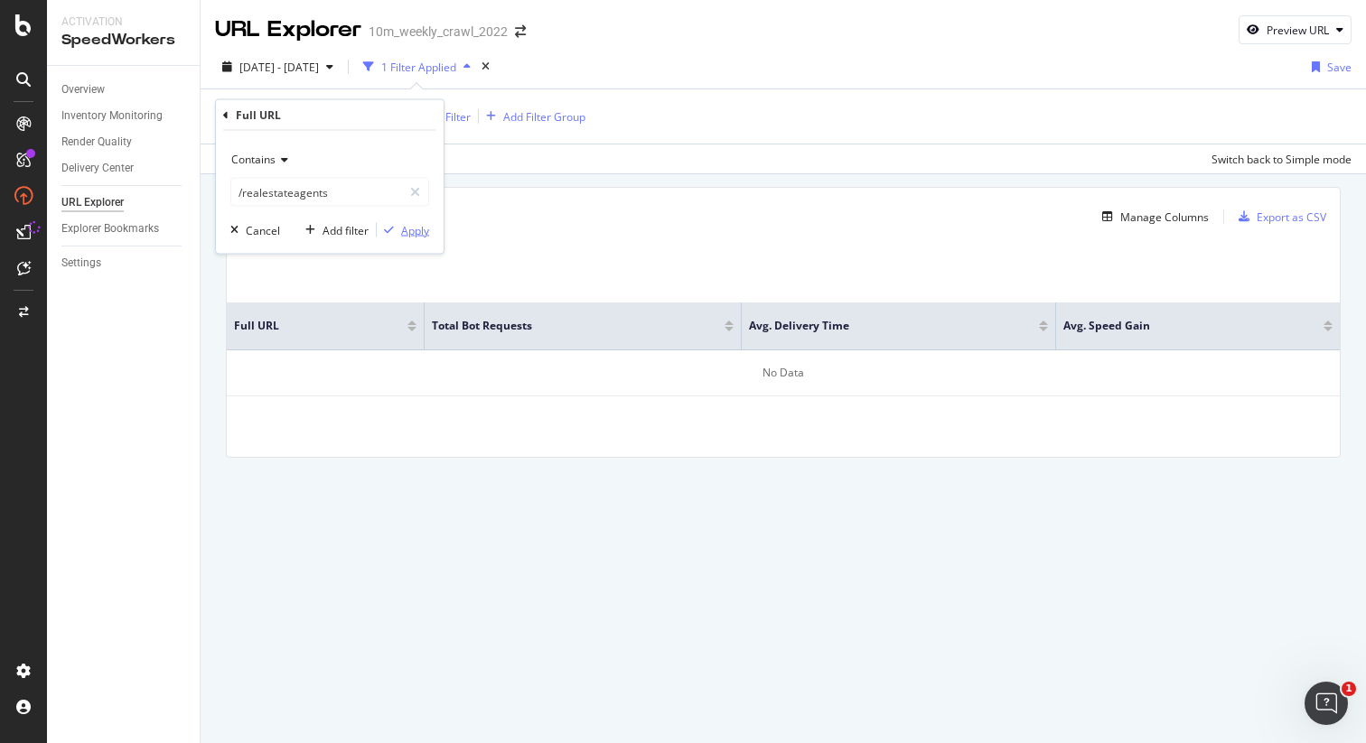
click at [403, 234] on div "Apply" at bounding box center [415, 229] width 28 height 15
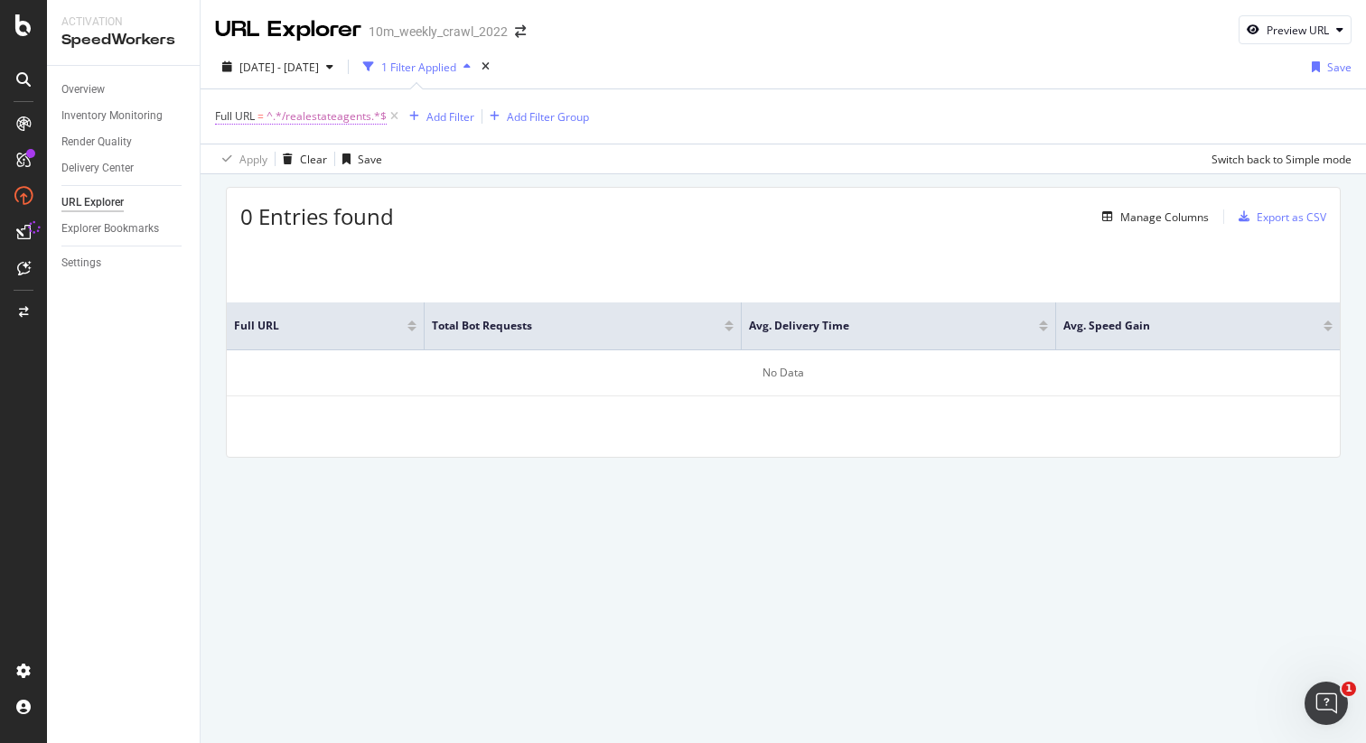
click at [313, 124] on span "^.*/realestateagents.*$" at bounding box center [326, 116] width 120 height 25
click at [354, 194] on input "/realestateagents" at bounding box center [316, 192] width 171 height 29
type input "/realestateagents/"
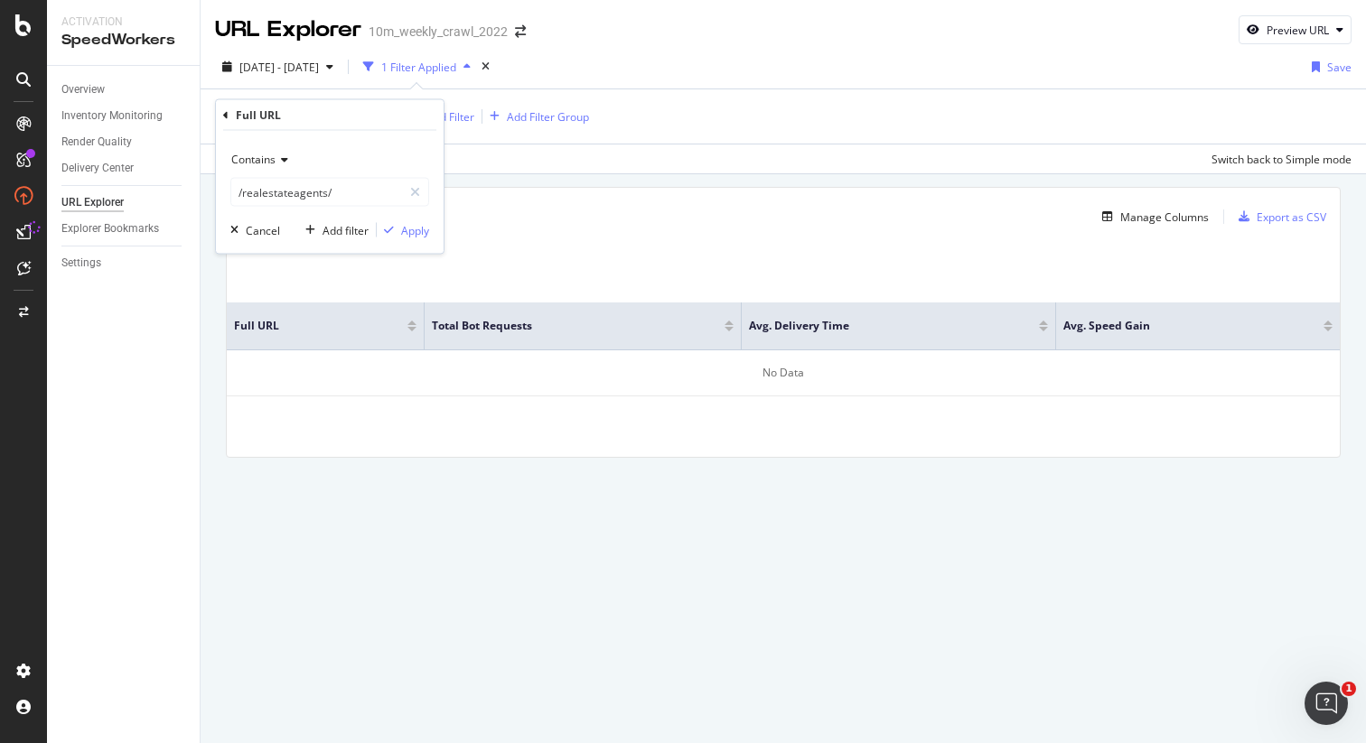
click at [431, 234] on div "Contains /realestateagents/ Cancel Add filter Apply" at bounding box center [330, 192] width 228 height 123
click at [425, 233] on div "Apply" at bounding box center [415, 229] width 28 height 15
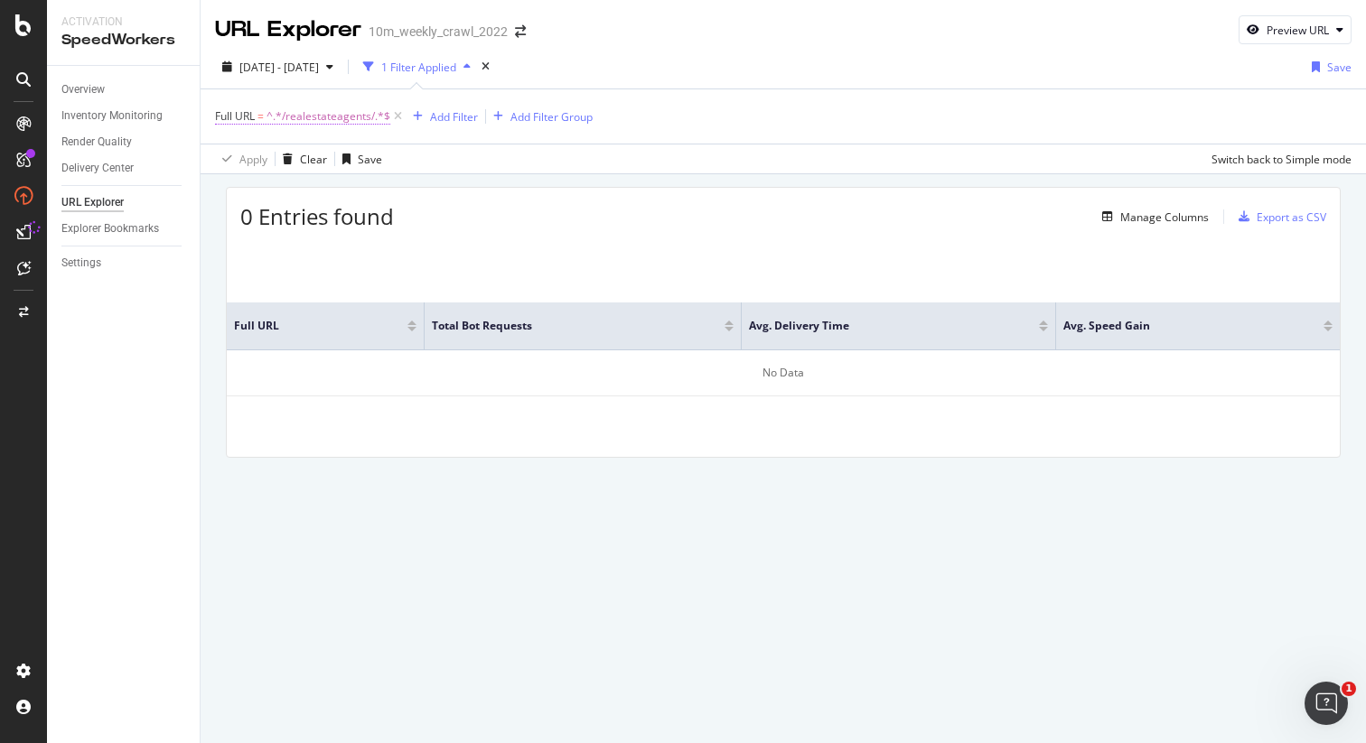
click at [251, 114] on span "Full URL" at bounding box center [235, 115] width 40 height 15
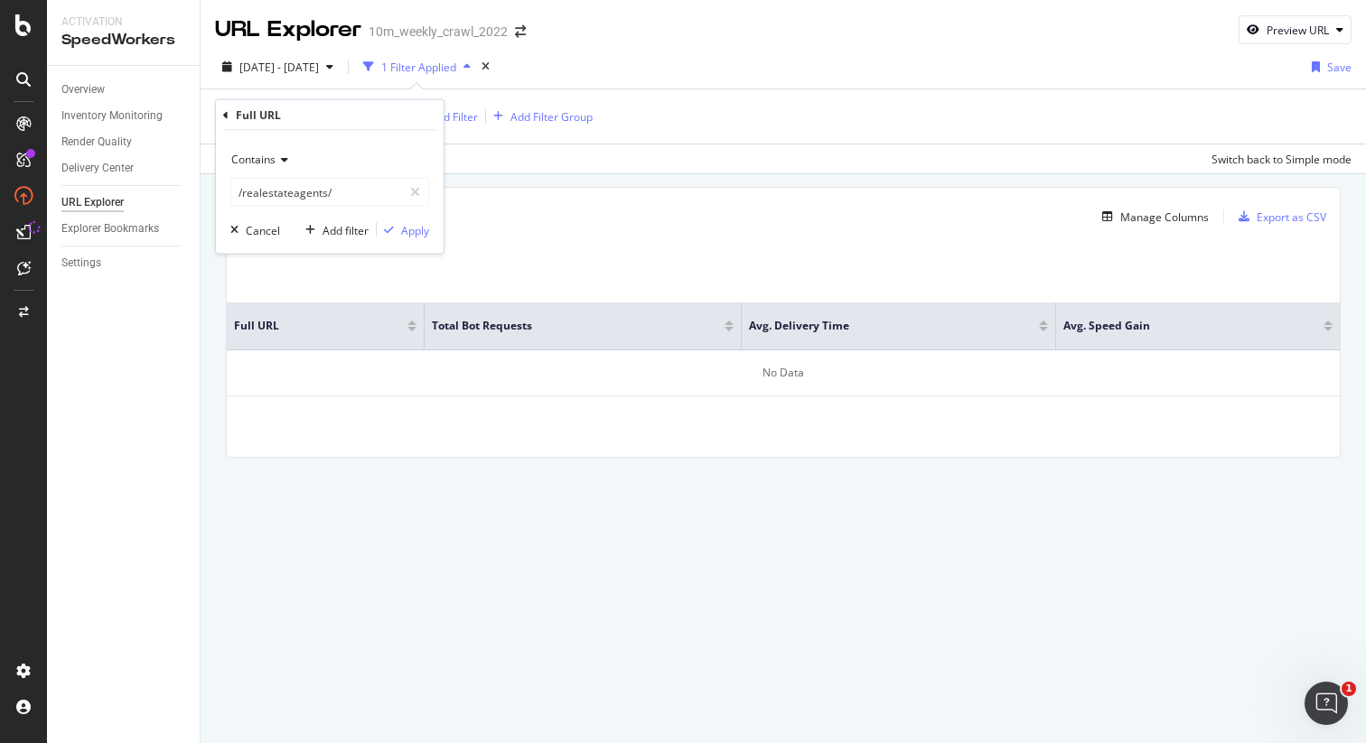
click at [228, 114] on icon at bounding box center [225, 114] width 5 height 11
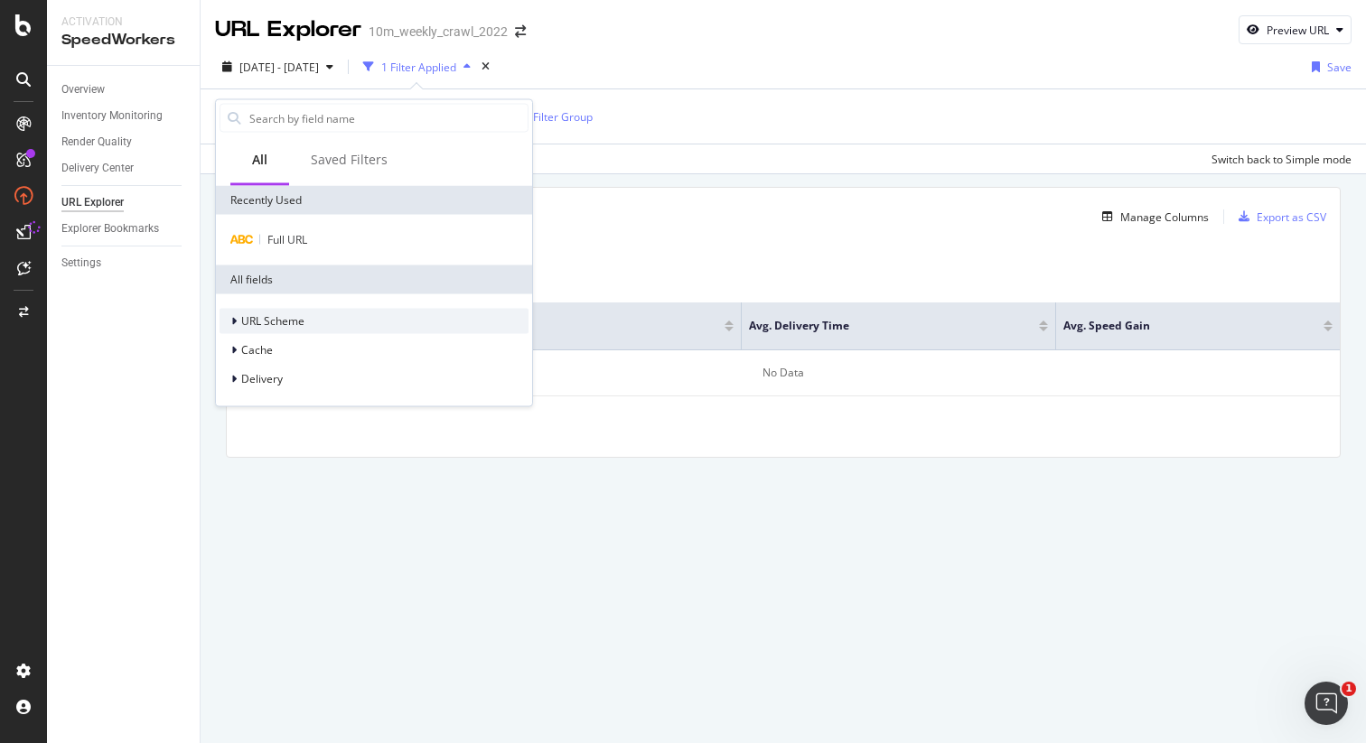
click at [236, 323] on icon at bounding box center [233, 321] width 5 height 11
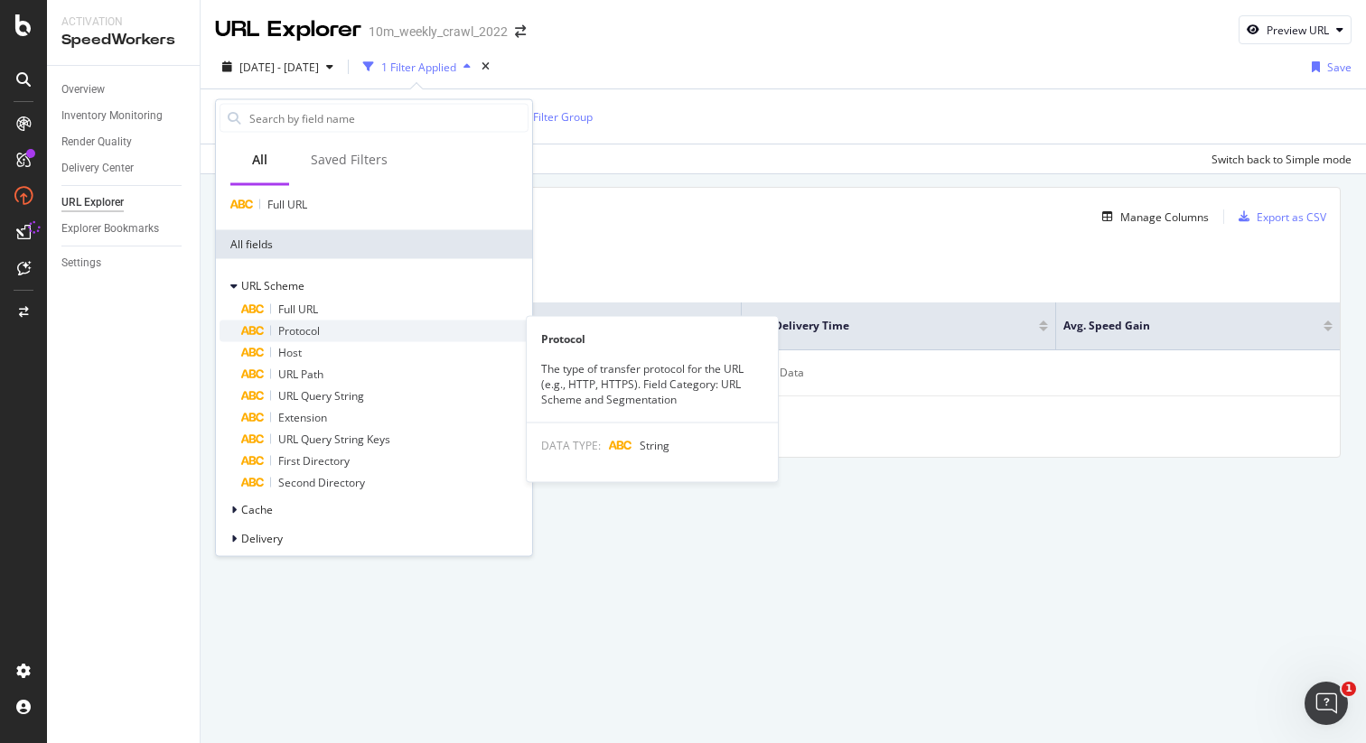
scroll to position [45, 0]
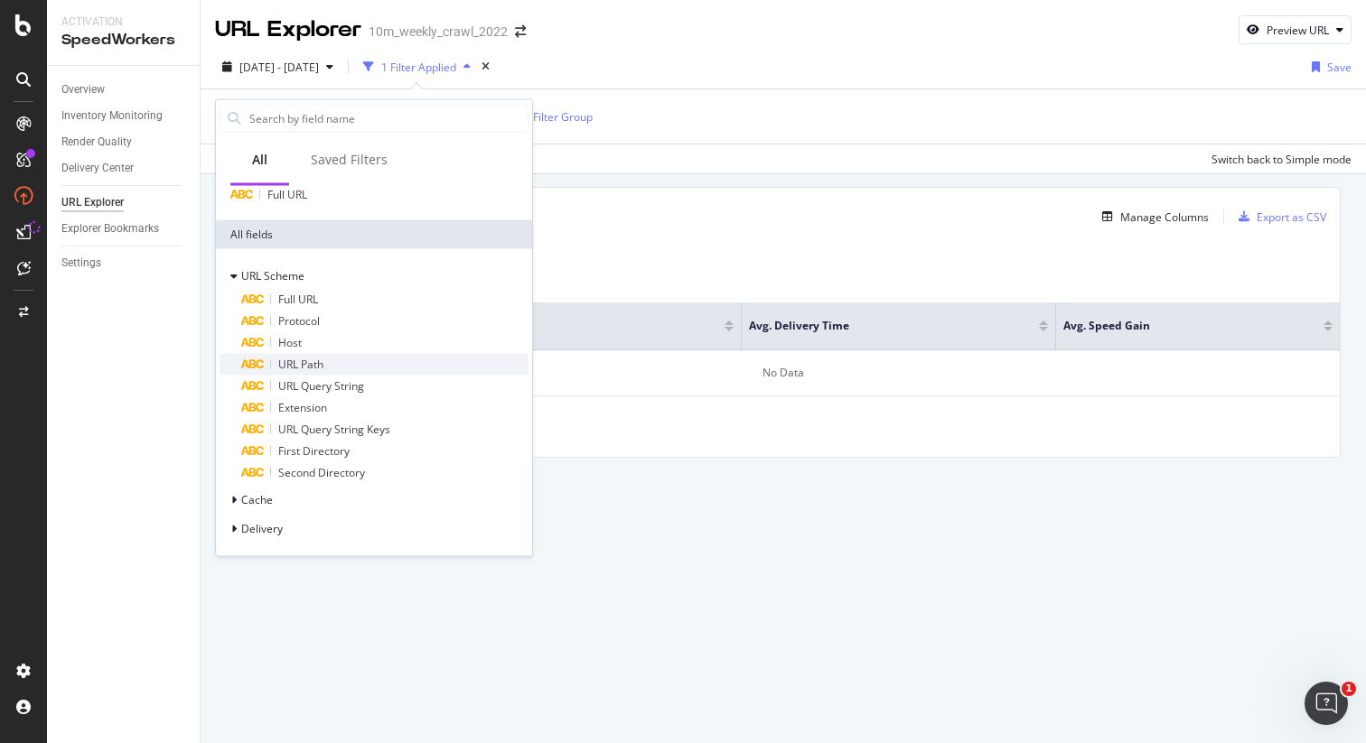
click at [372, 359] on div "URL Path" at bounding box center [384, 365] width 287 height 22
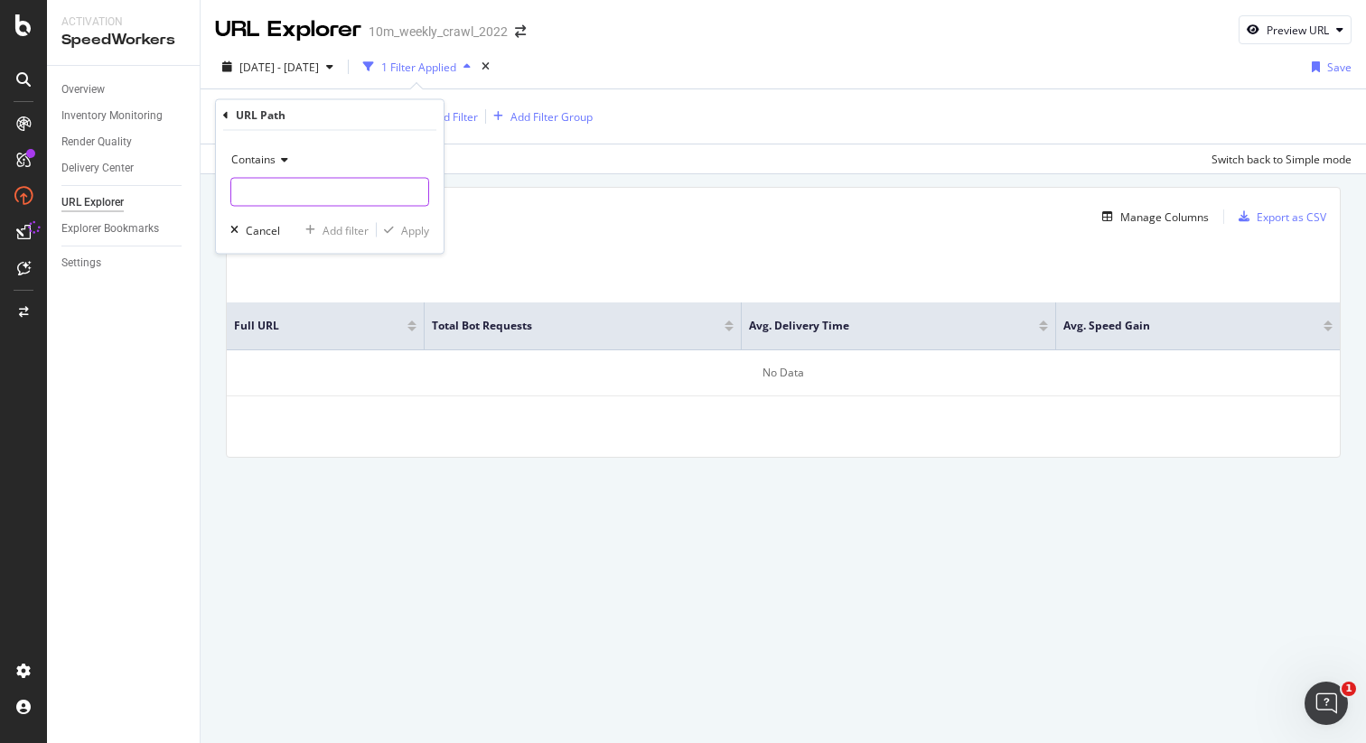
click at [308, 192] on input "text" at bounding box center [329, 192] width 197 height 29
click at [261, 161] on span "Contains" at bounding box center [253, 159] width 44 height 15
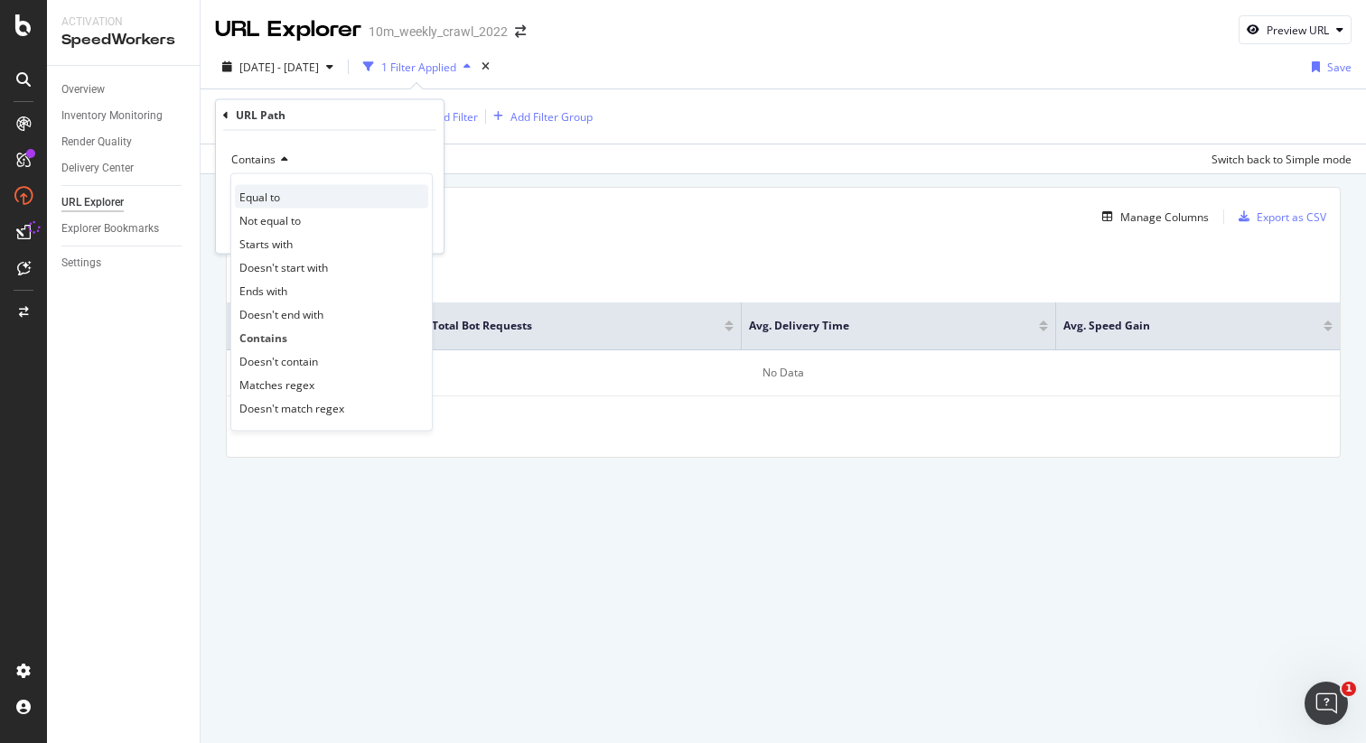
click at [299, 202] on div "Equal to" at bounding box center [331, 196] width 193 height 23
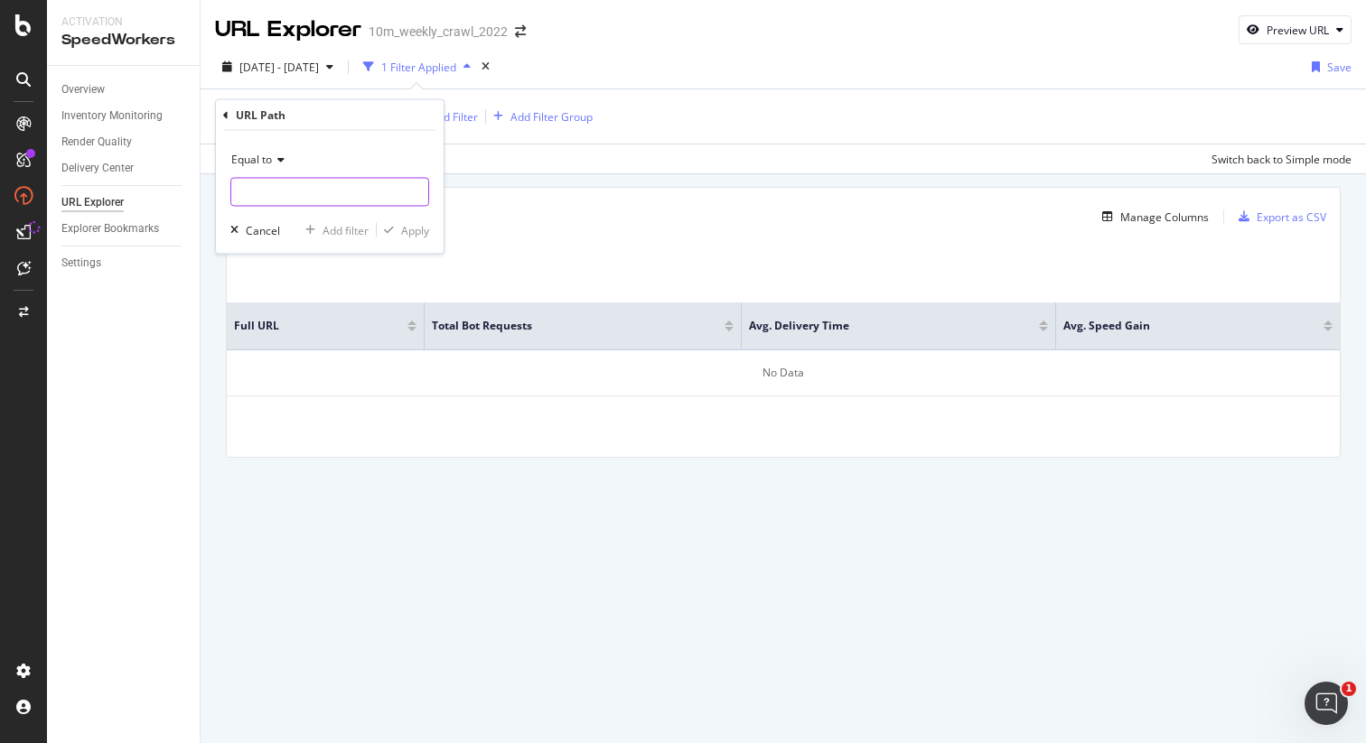
click at [280, 196] on input "text" at bounding box center [329, 192] width 197 height 29
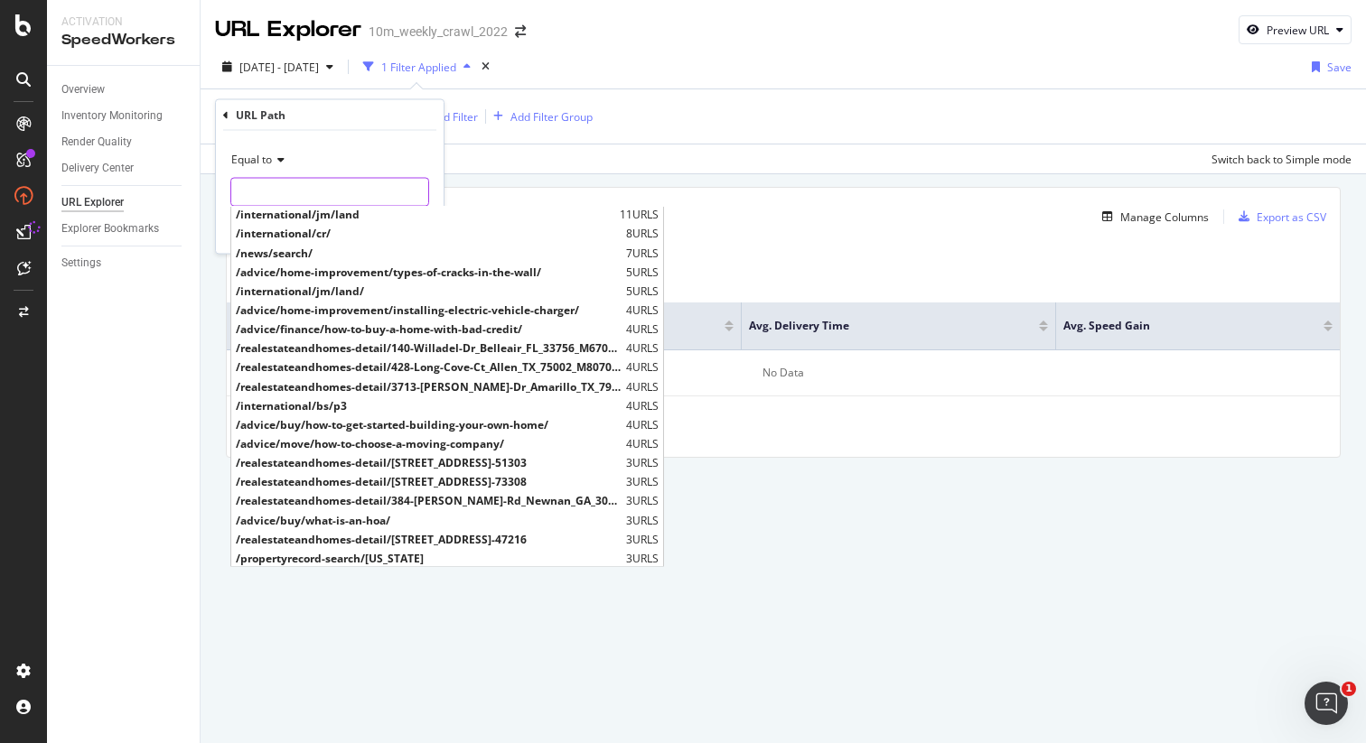
scroll to position [0, 0]
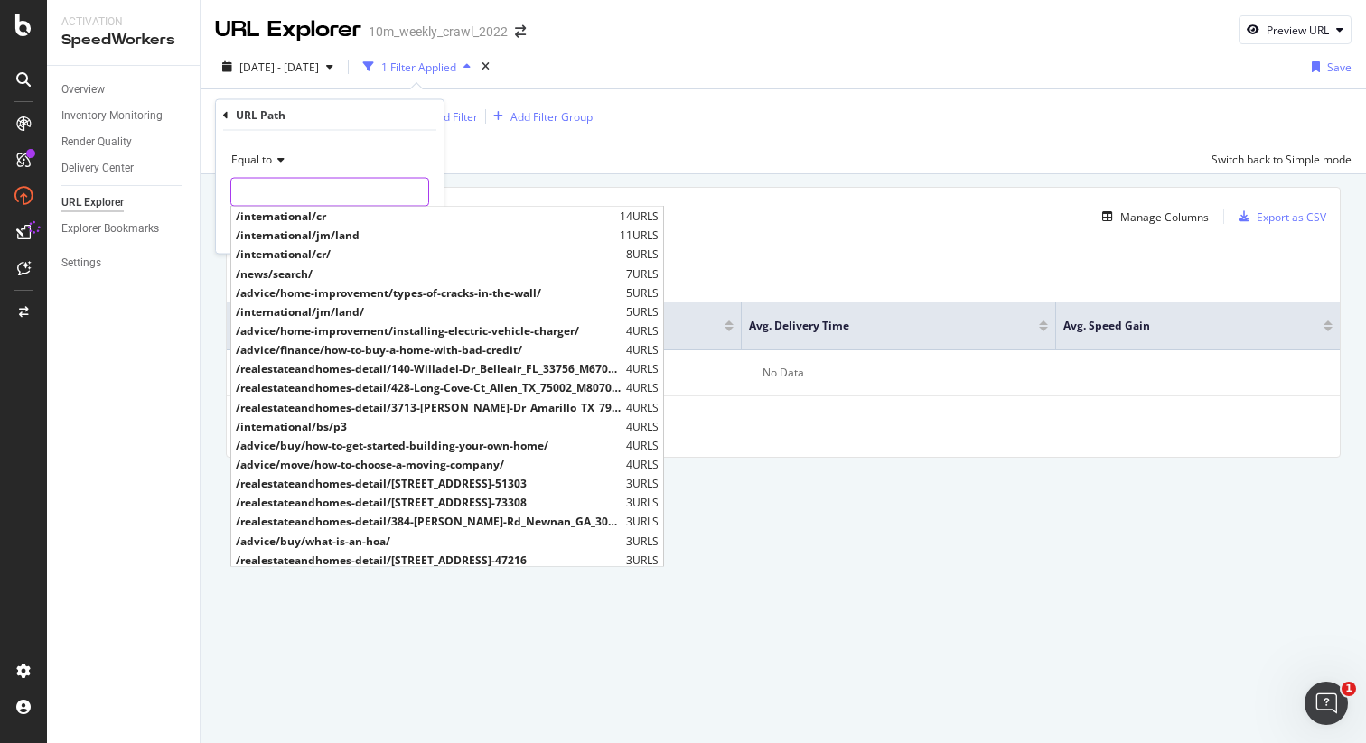
click at [320, 191] on input "text" at bounding box center [329, 192] width 197 height 29
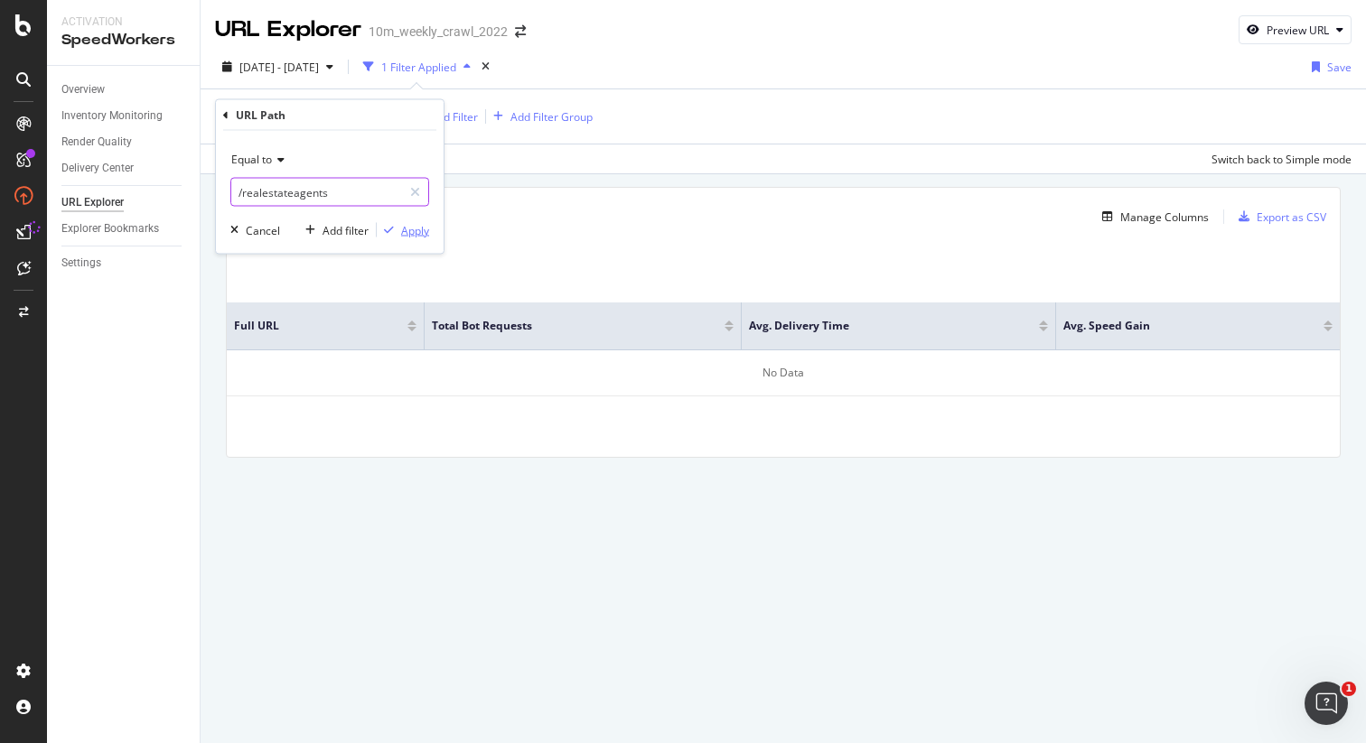
type input "/realestateagents"
click at [416, 229] on div "Apply" at bounding box center [415, 229] width 28 height 15
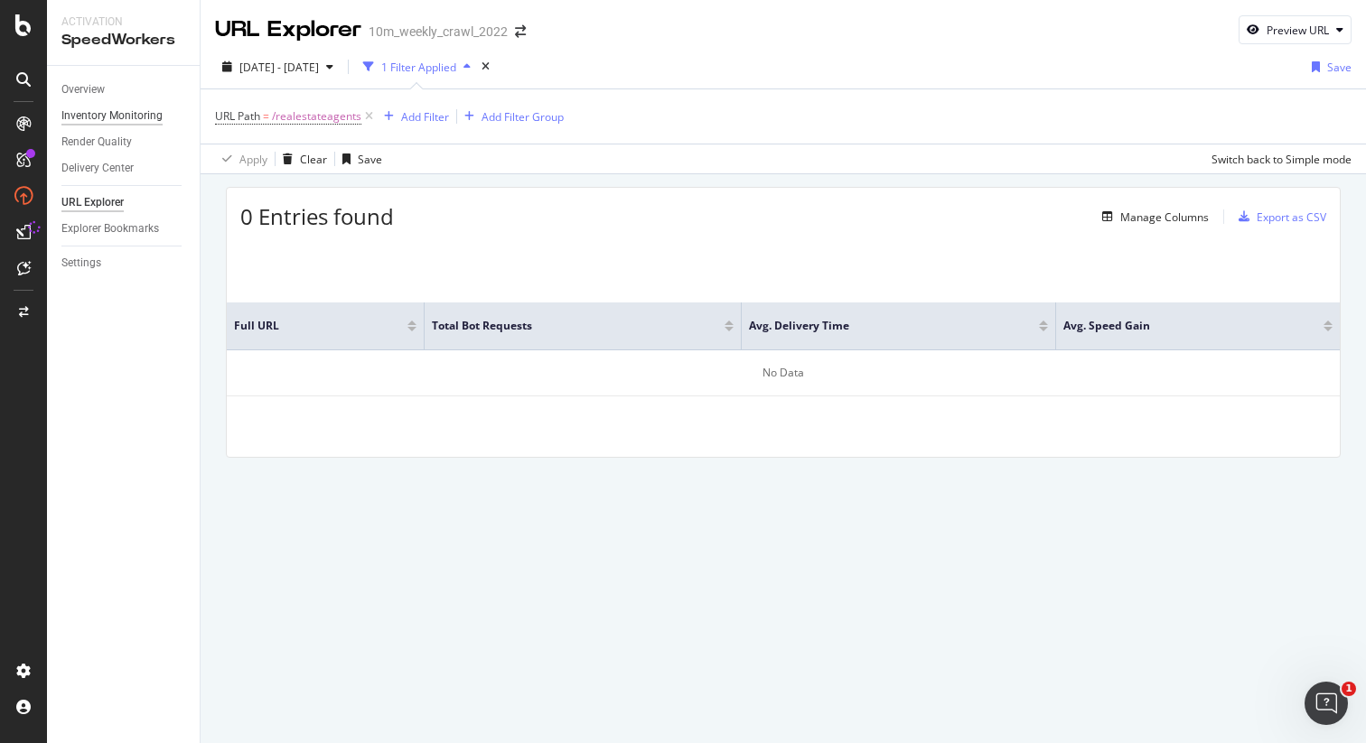
click at [125, 116] on div "Inventory Monitoring" at bounding box center [111, 116] width 101 height 19
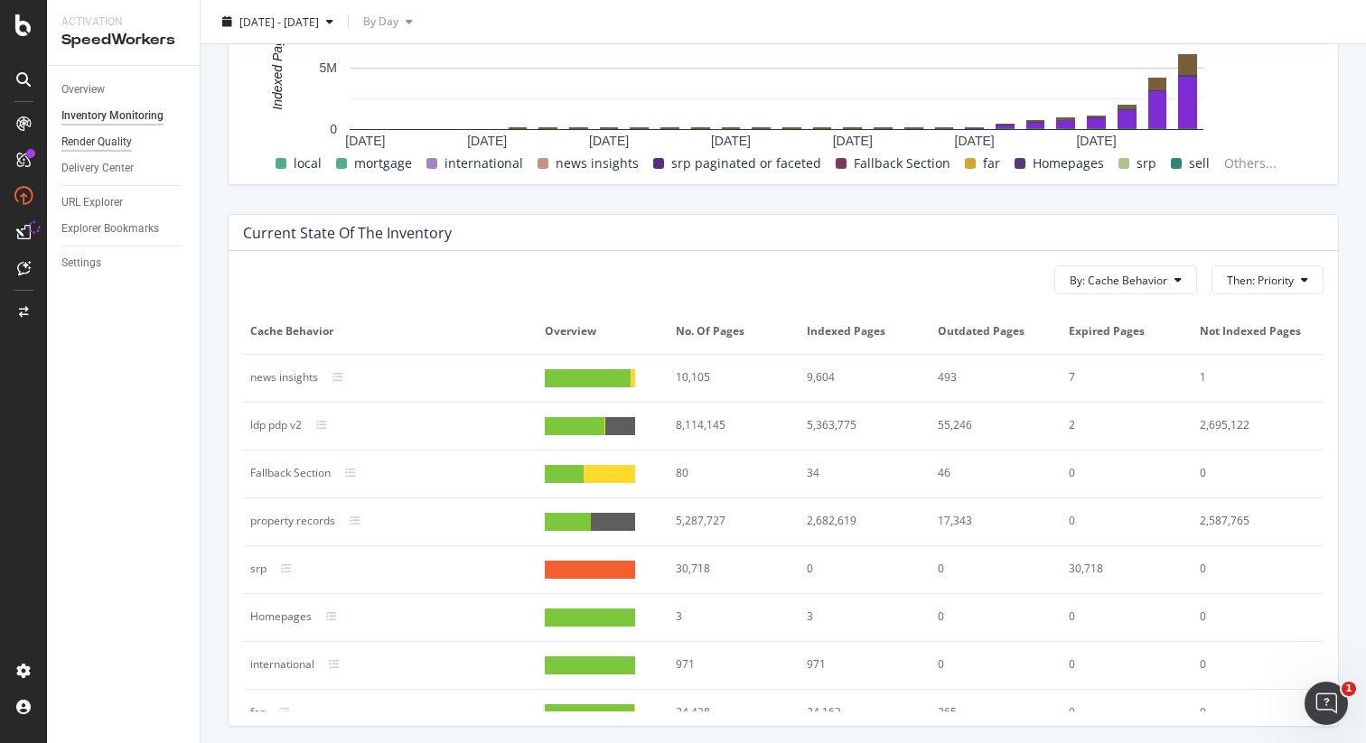
click at [95, 138] on div "Render Quality" at bounding box center [96, 142] width 70 height 19
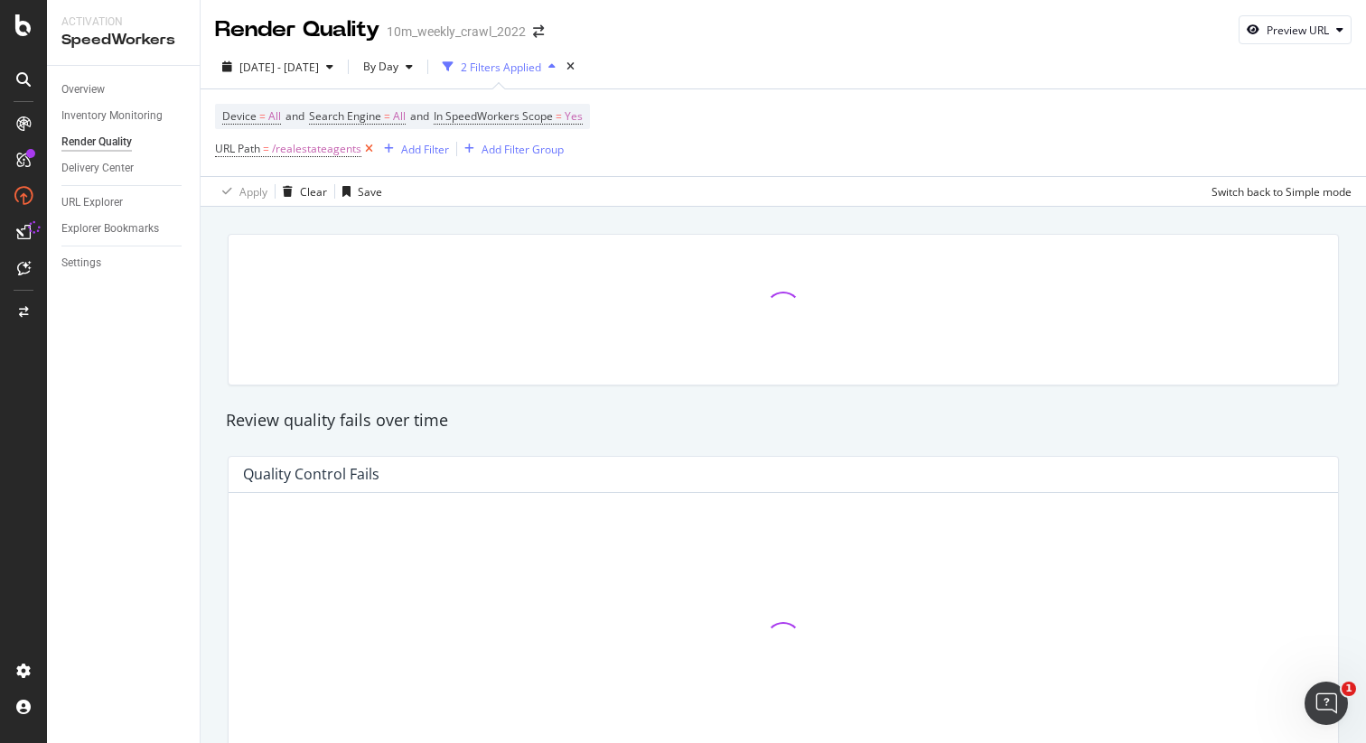
click at [366, 155] on icon at bounding box center [368, 149] width 15 height 18
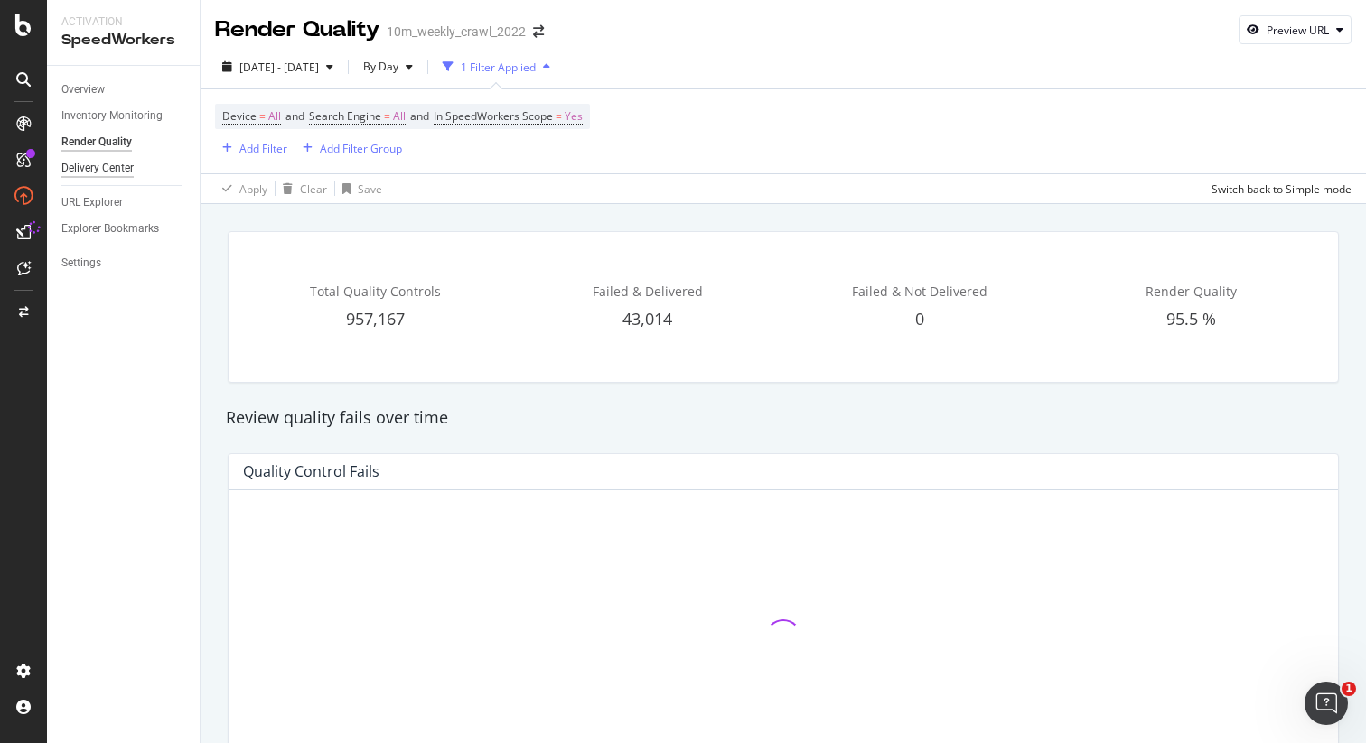
click at [123, 168] on div "Delivery Center" at bounding box center [97, 168] width 72 height 19
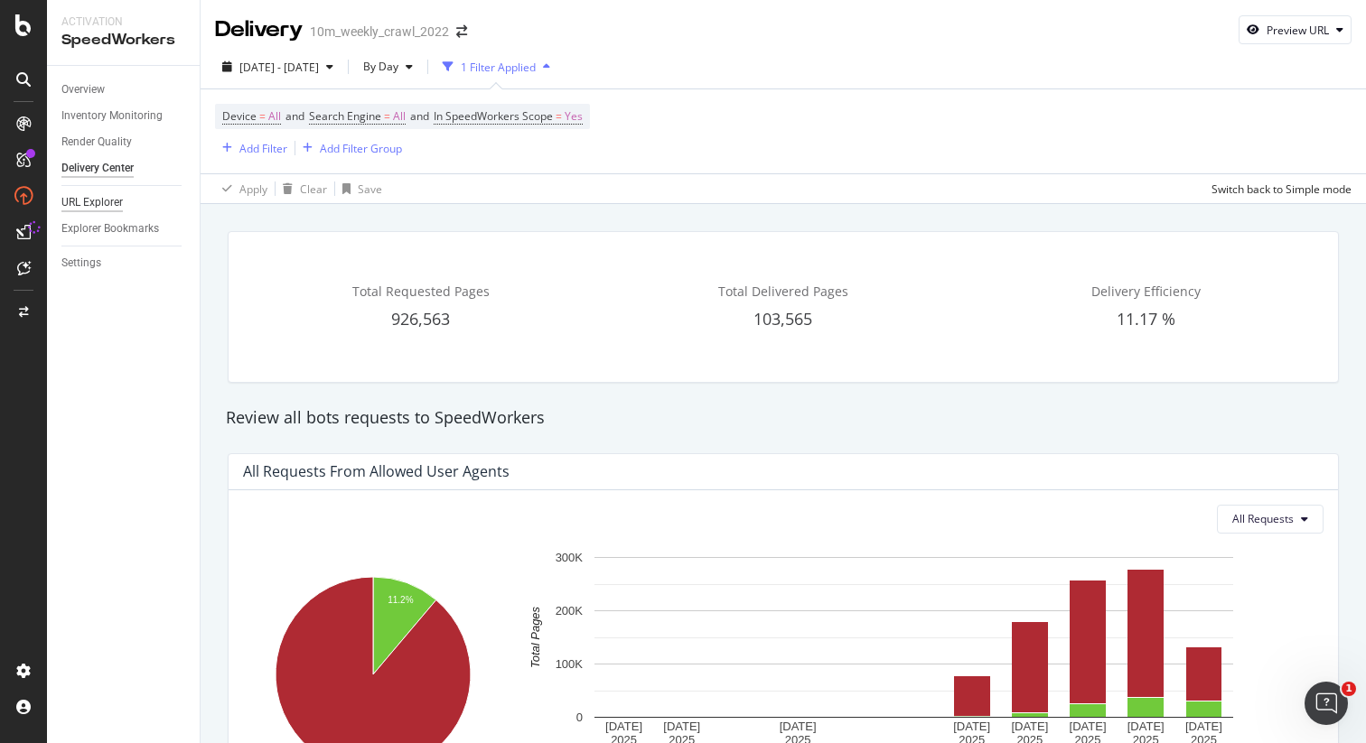
click at [120, 206] on div "URL Explorer" at bounding box center [91, 202] width 61 height 19
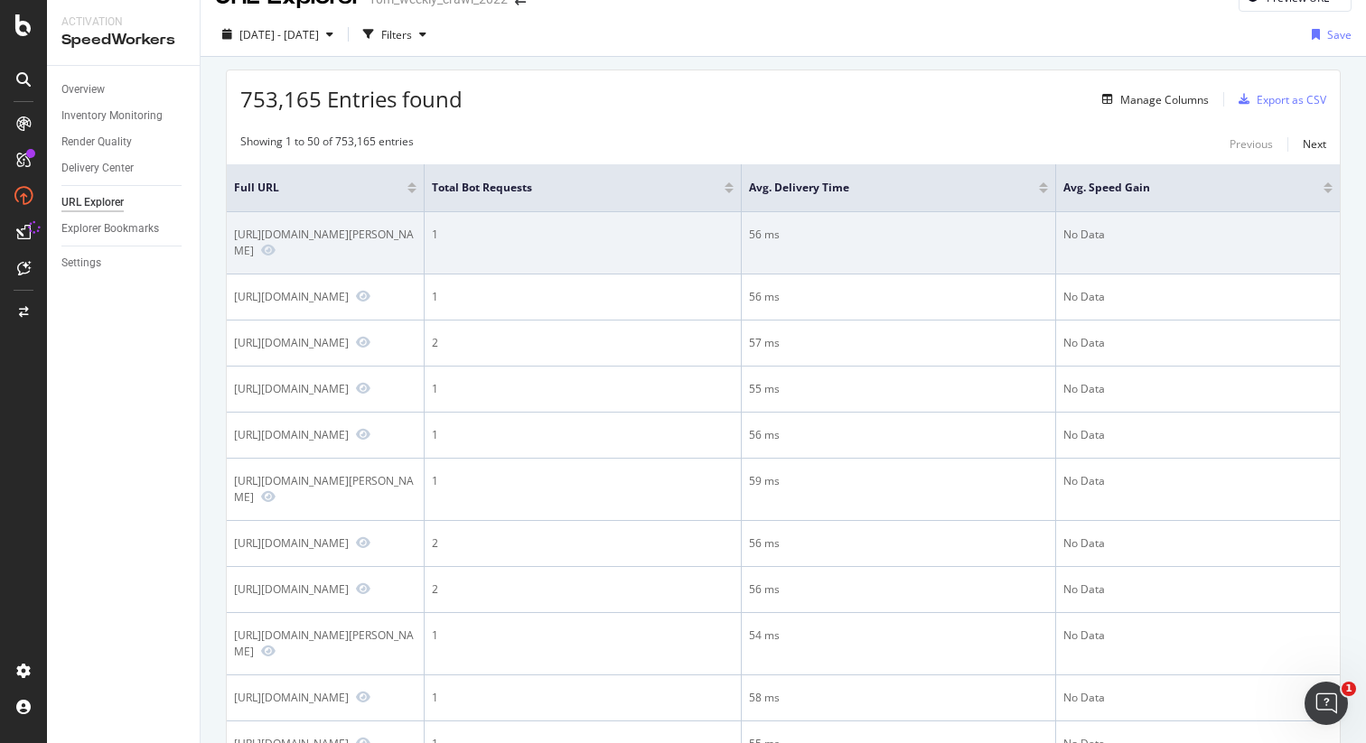
scroll to position [29, 0]
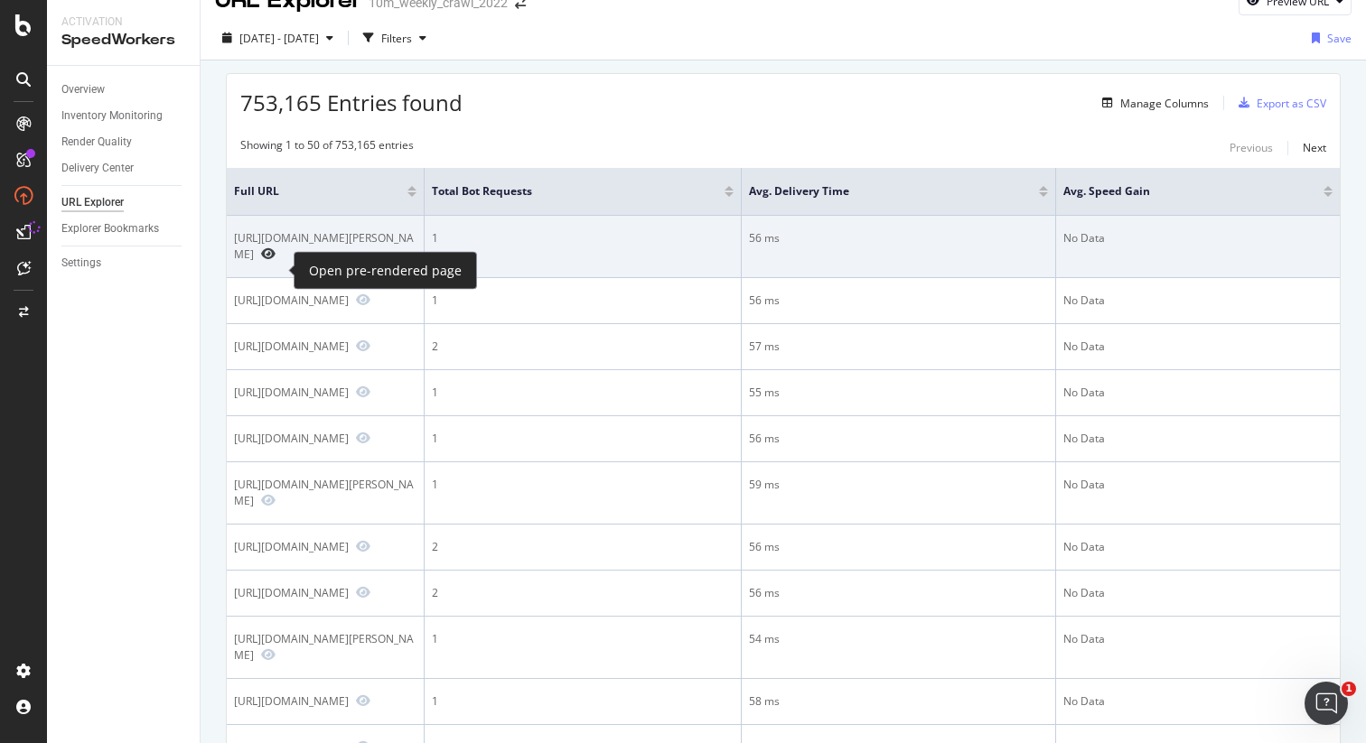
click at [276, 260] on icon "Preview https://www.realtor.com/propertyrecord-search/naperville_il/Conan-Doyle…" at bounding box center [268, 254] width 14 height 13
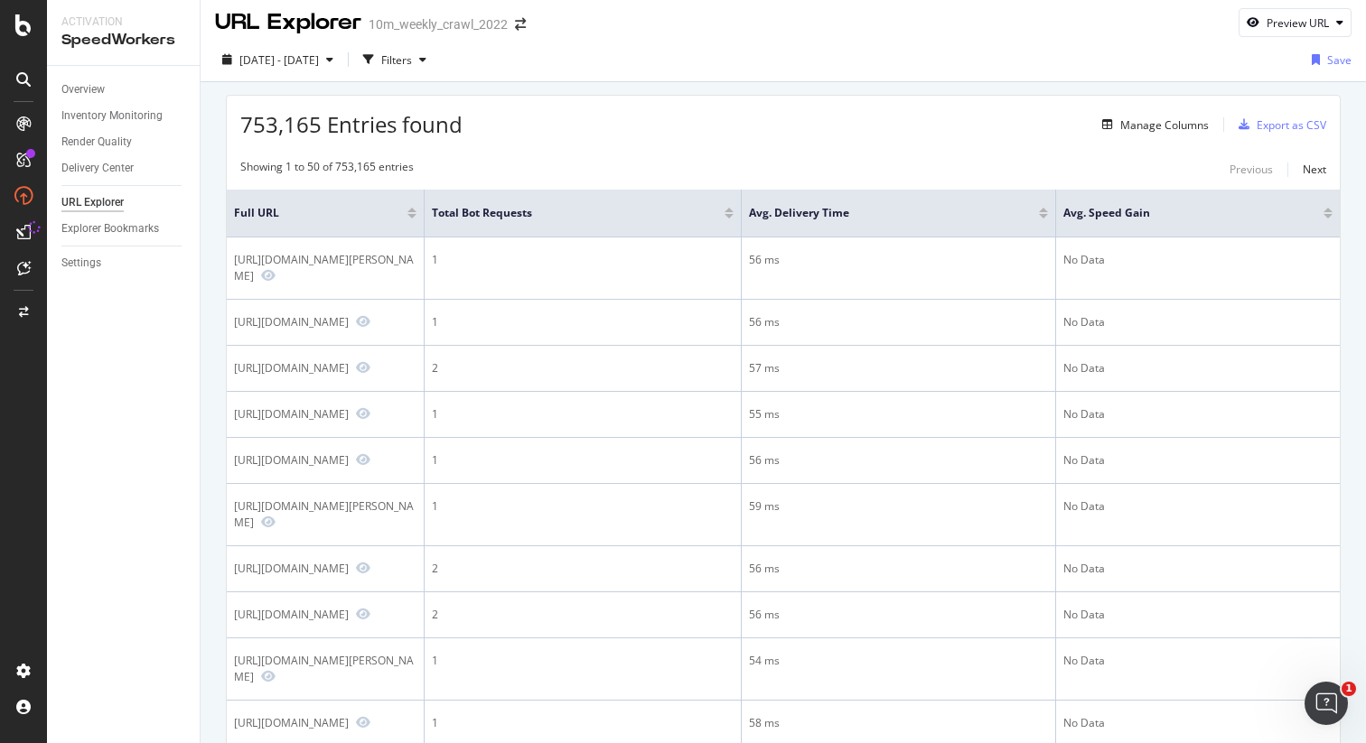
scroll to position [0, 0]
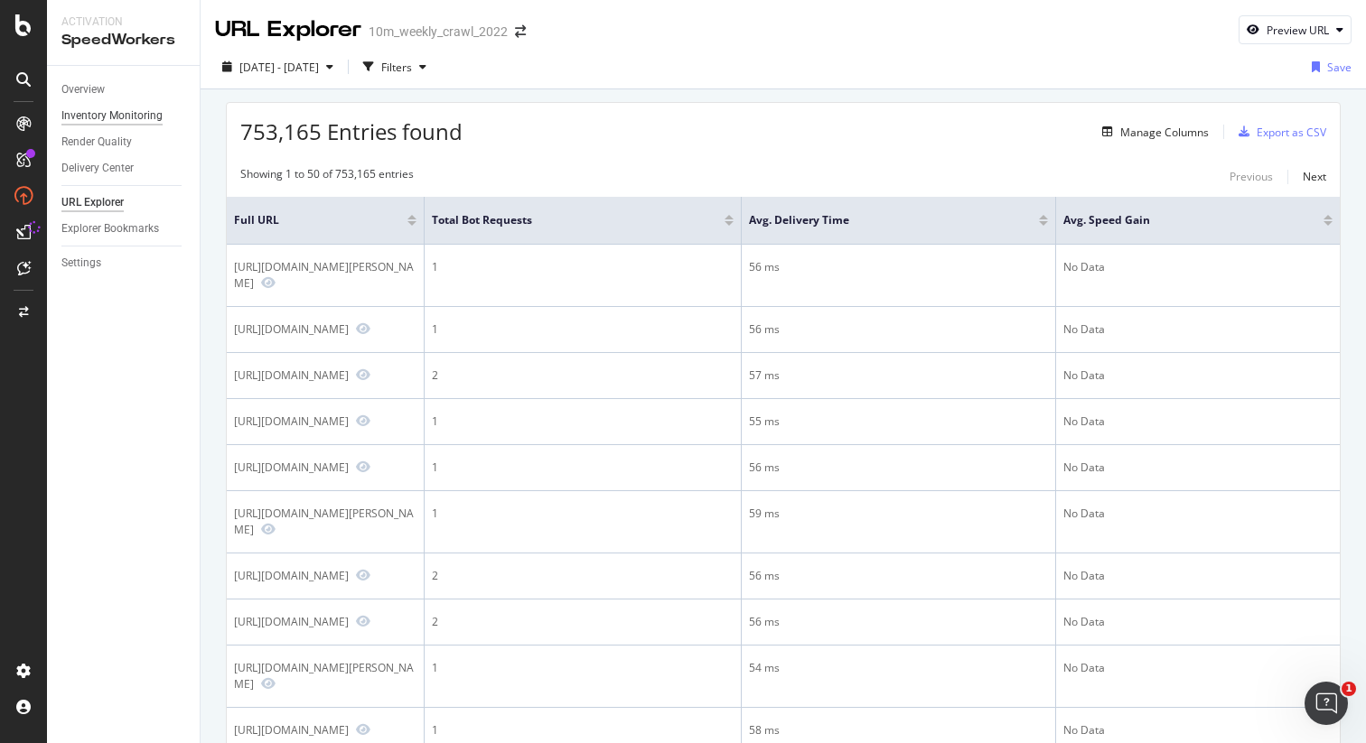
click at [91, 116] on div "Inventory Monitoring" at bounding box center [111, 116] width 101 height 19
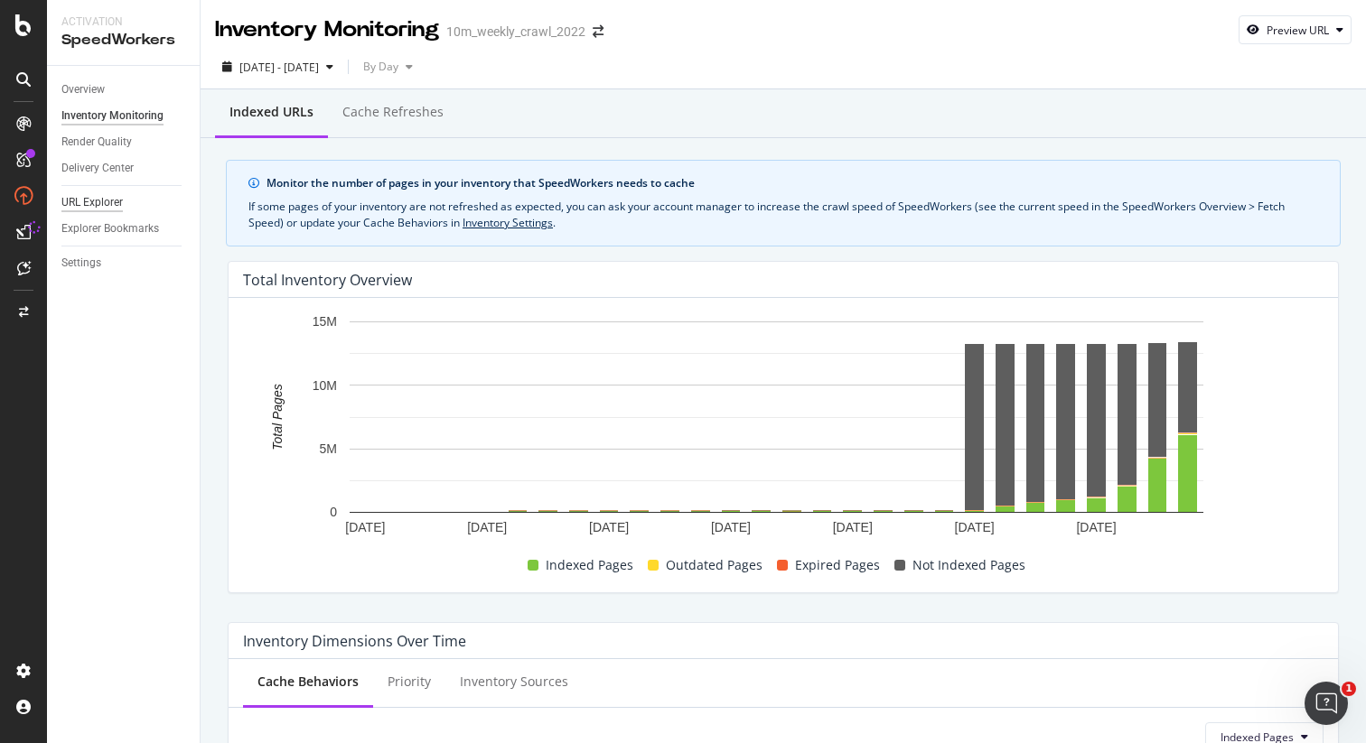
click at [112, 201] on div "URL Explorer" at bounding box center [91, 202] width 61 height 19
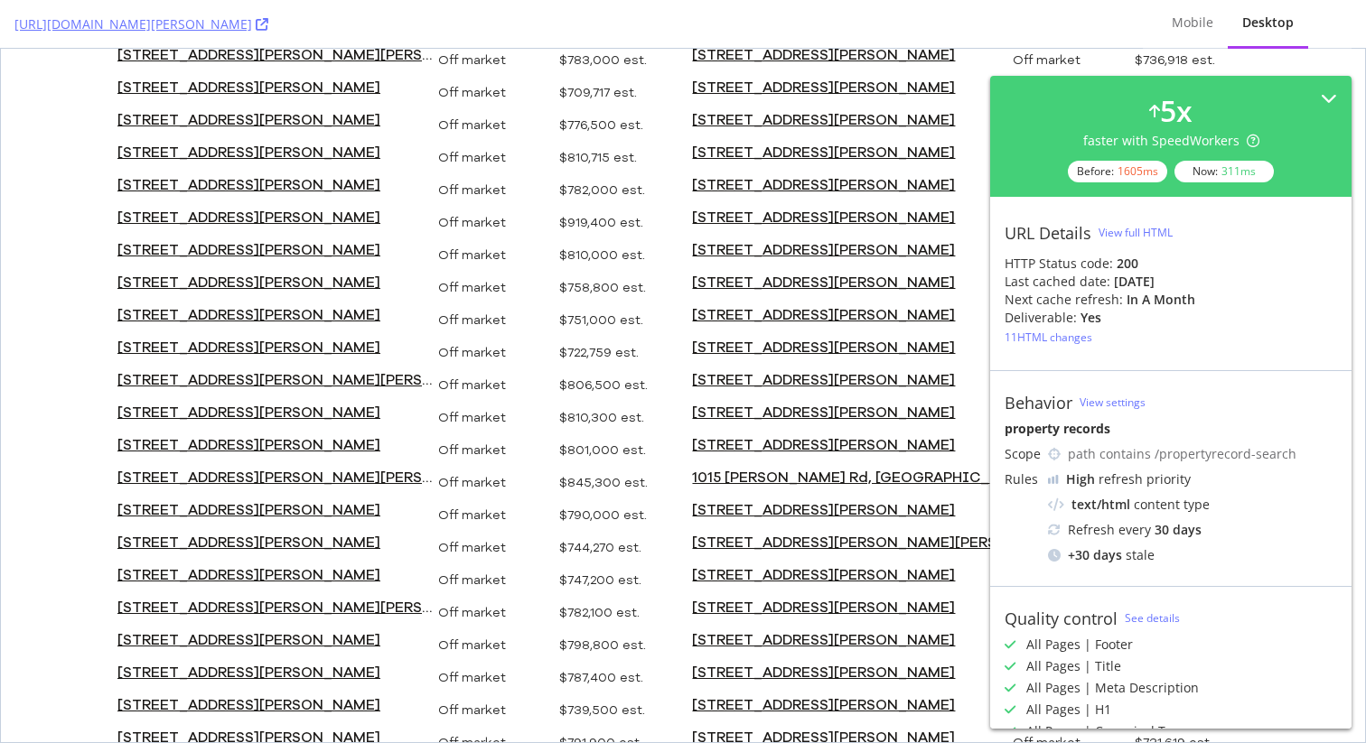
scroll to position [0, 2]
